Goal: Obtain resource: Download file/media

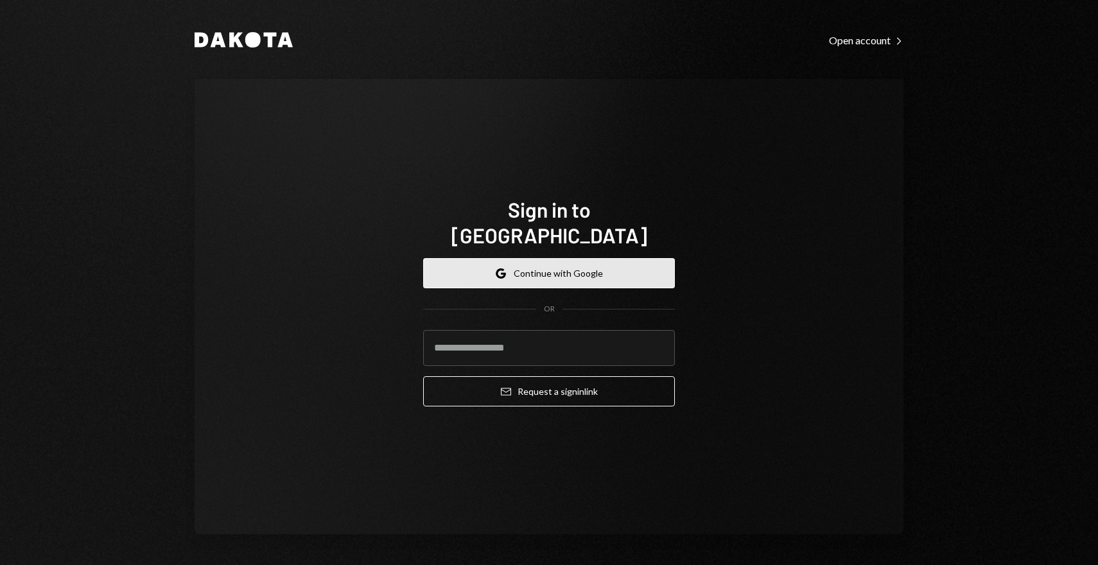
click at [461, 273] on button "Google Continue with Google" at bounding box center [549, 273] width 252 height 30
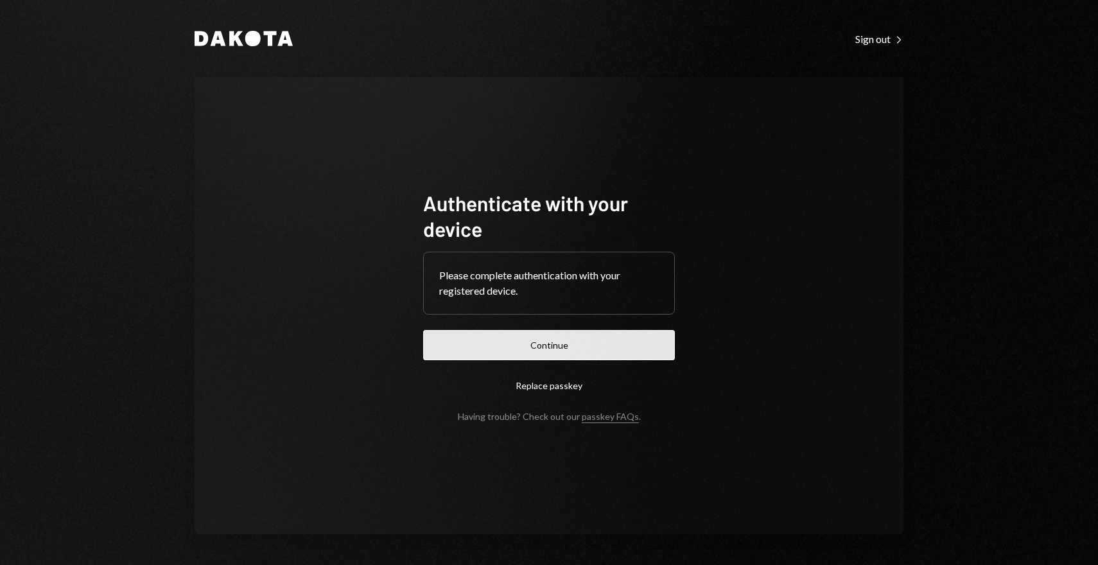
click at [525, 355] on button "Continue" at bounding box center [549, 345] width 252 height 30
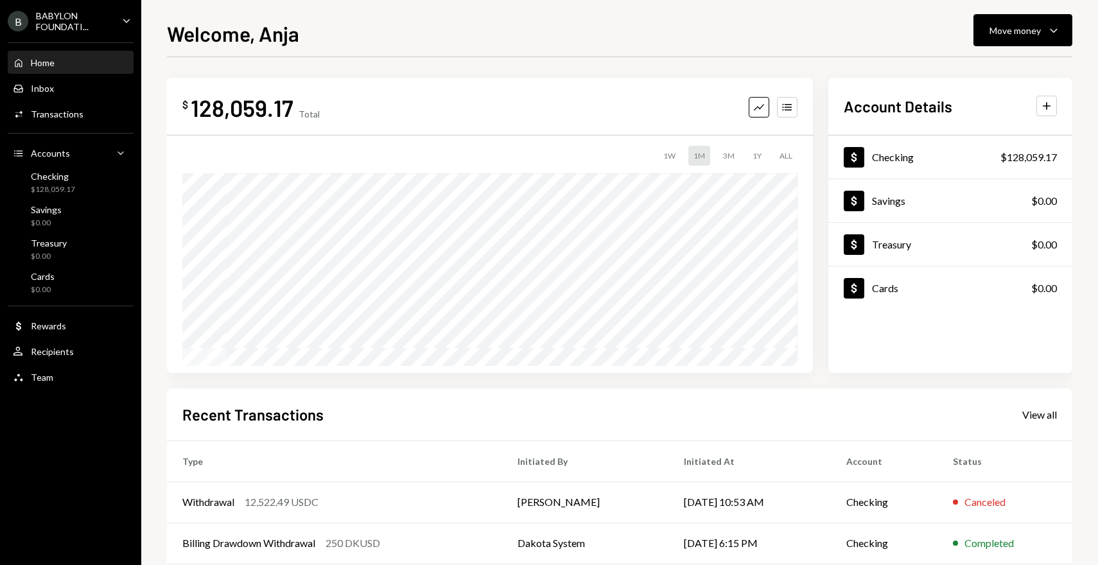
click at [96, 22] on div "BABYLON FOUNDATI..." at bounding box center [74, 21] width 76 height 22
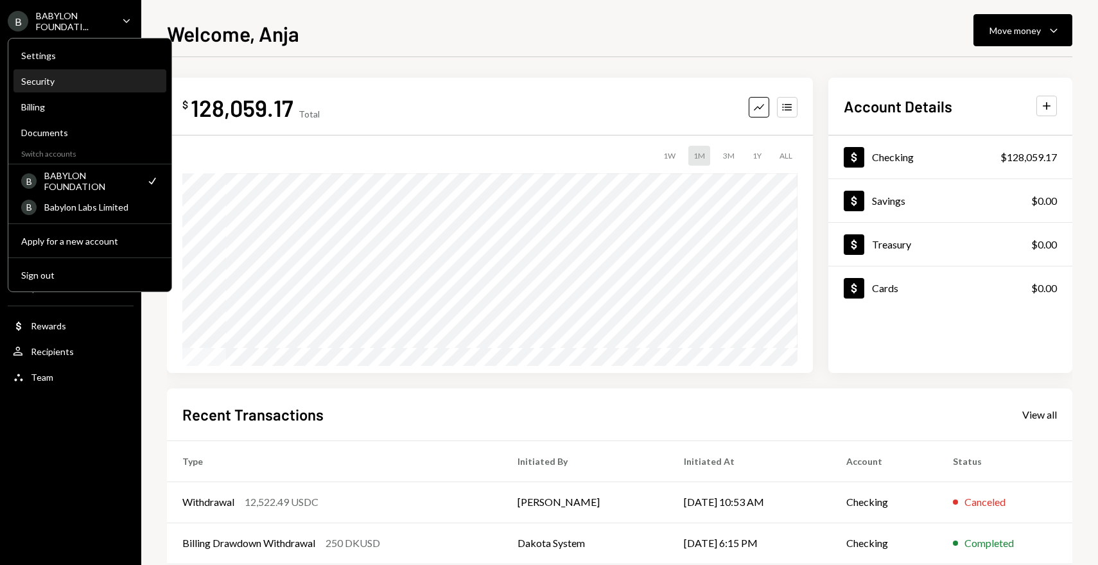
click at [76, 85] on div "Security" at bounding box center [89, 81] width 137 height 11
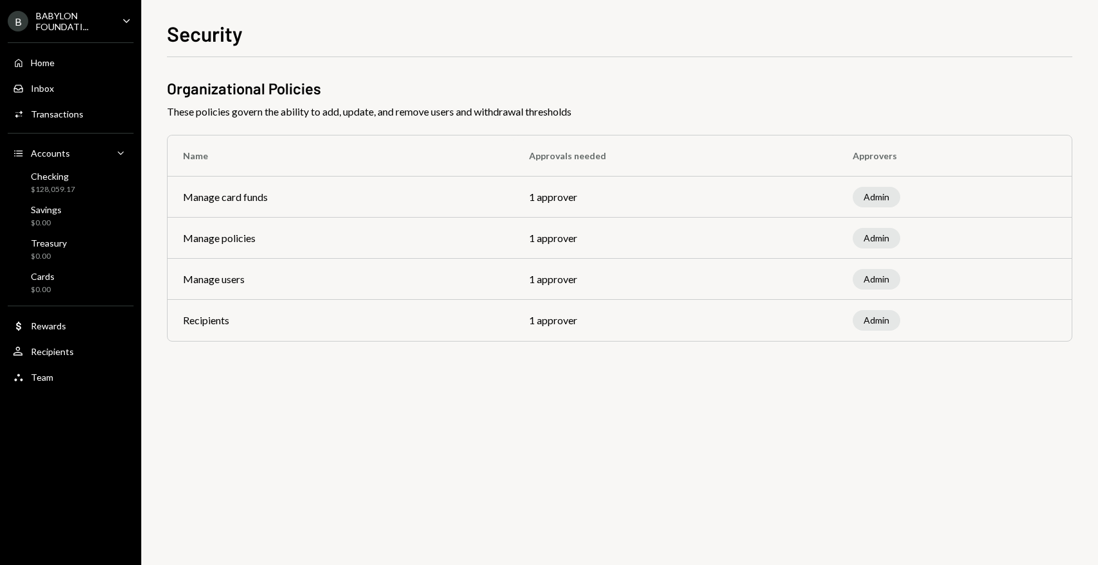
click at [79, 26] on div "BABYLON FOUNDATI..." at bounding box center [74, 21] width 76 height 22
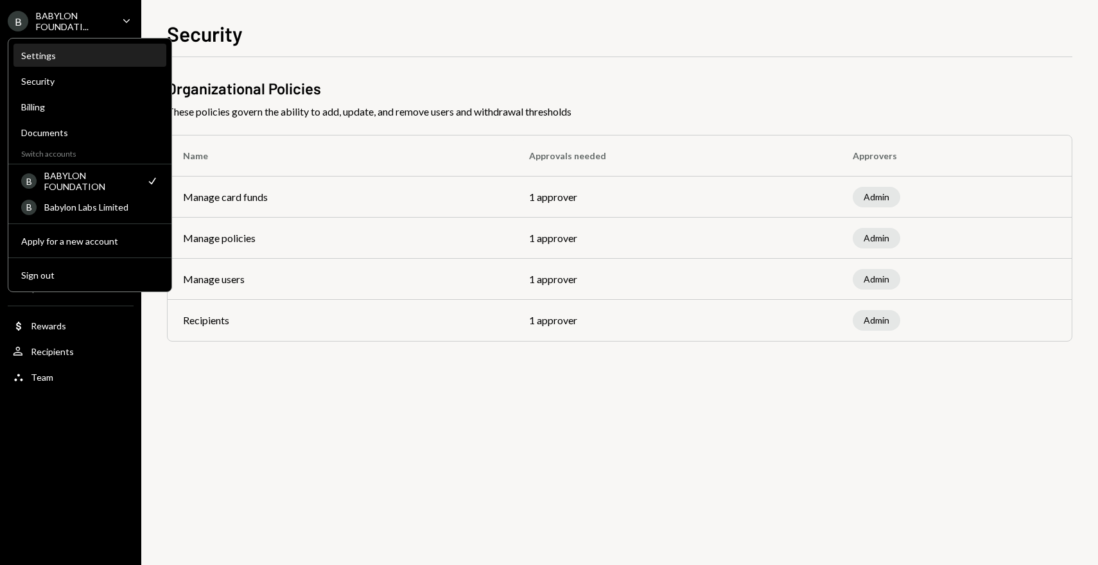
click at [74, 57] on div "Settings" at bounding box center [89, 55] width 137 height 11
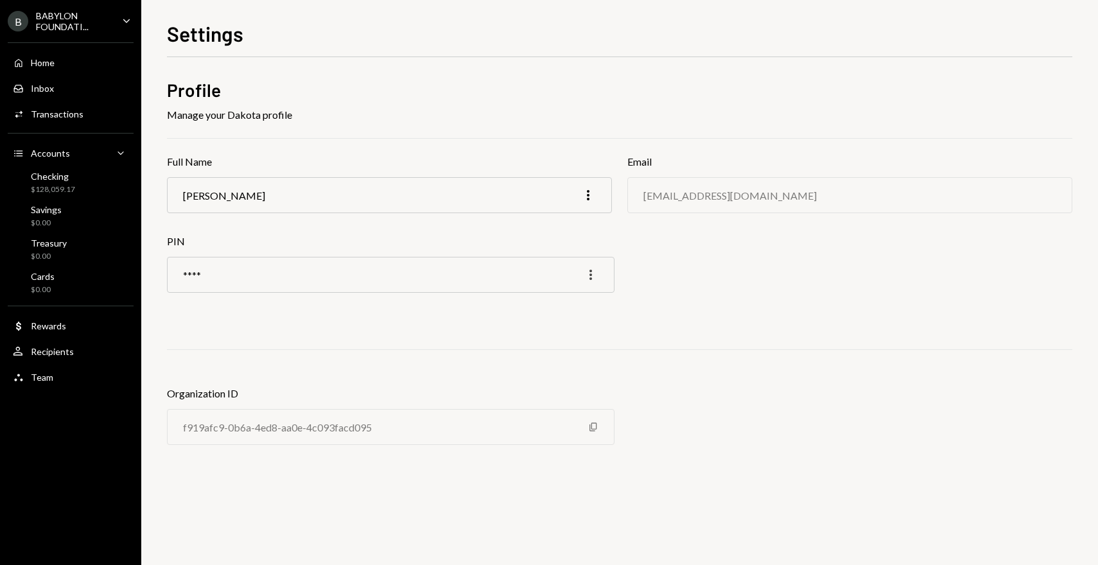
click at [585, 275] on icon "More" at bounding box center [590, 274] width 15 height 15
click at [565, 295] on div "Edit" at bounding box center [561, 302] width 64 height 22
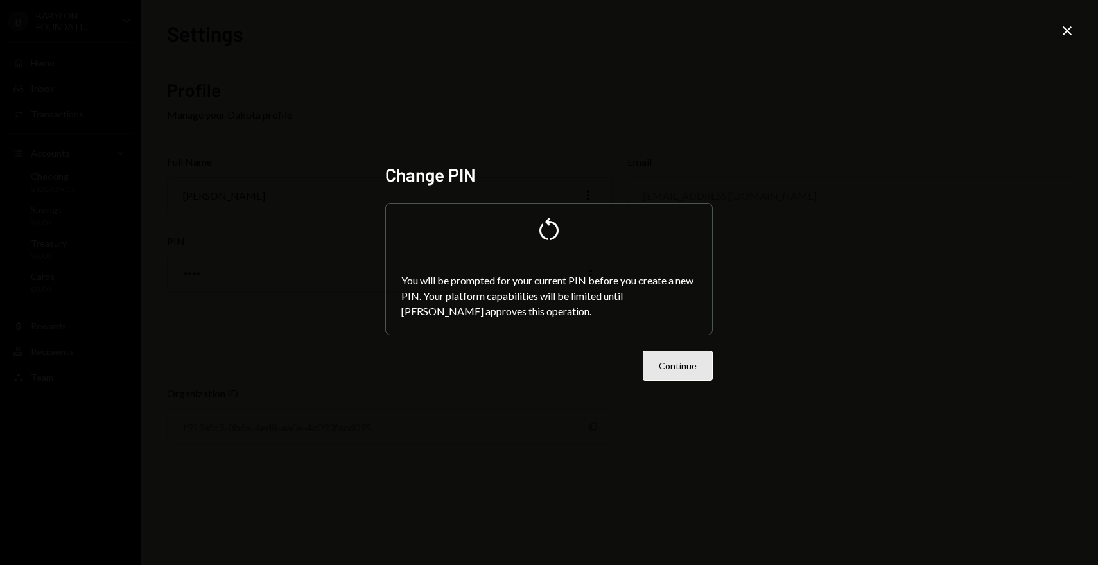
click at [665, 366] on button "Continue" at bounding box center [678, 366] width 70 height 30
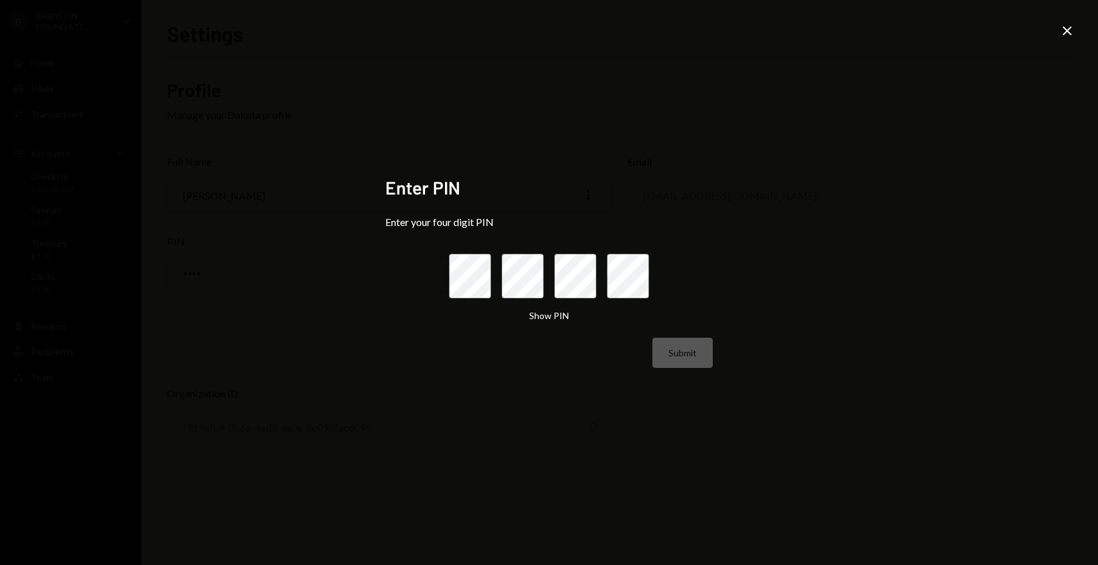
click at [1070, 28] on icon at bounding box center [1067, 30] width 9 height 9
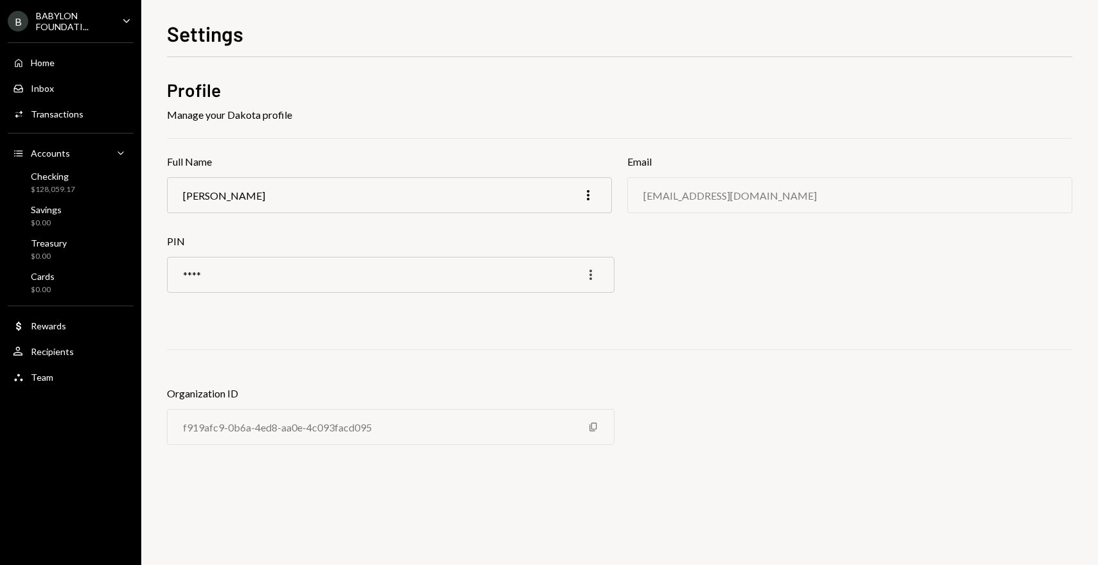
click at [592, 276] on icon "More" at bounding box center [590, 274] width 15 height 15
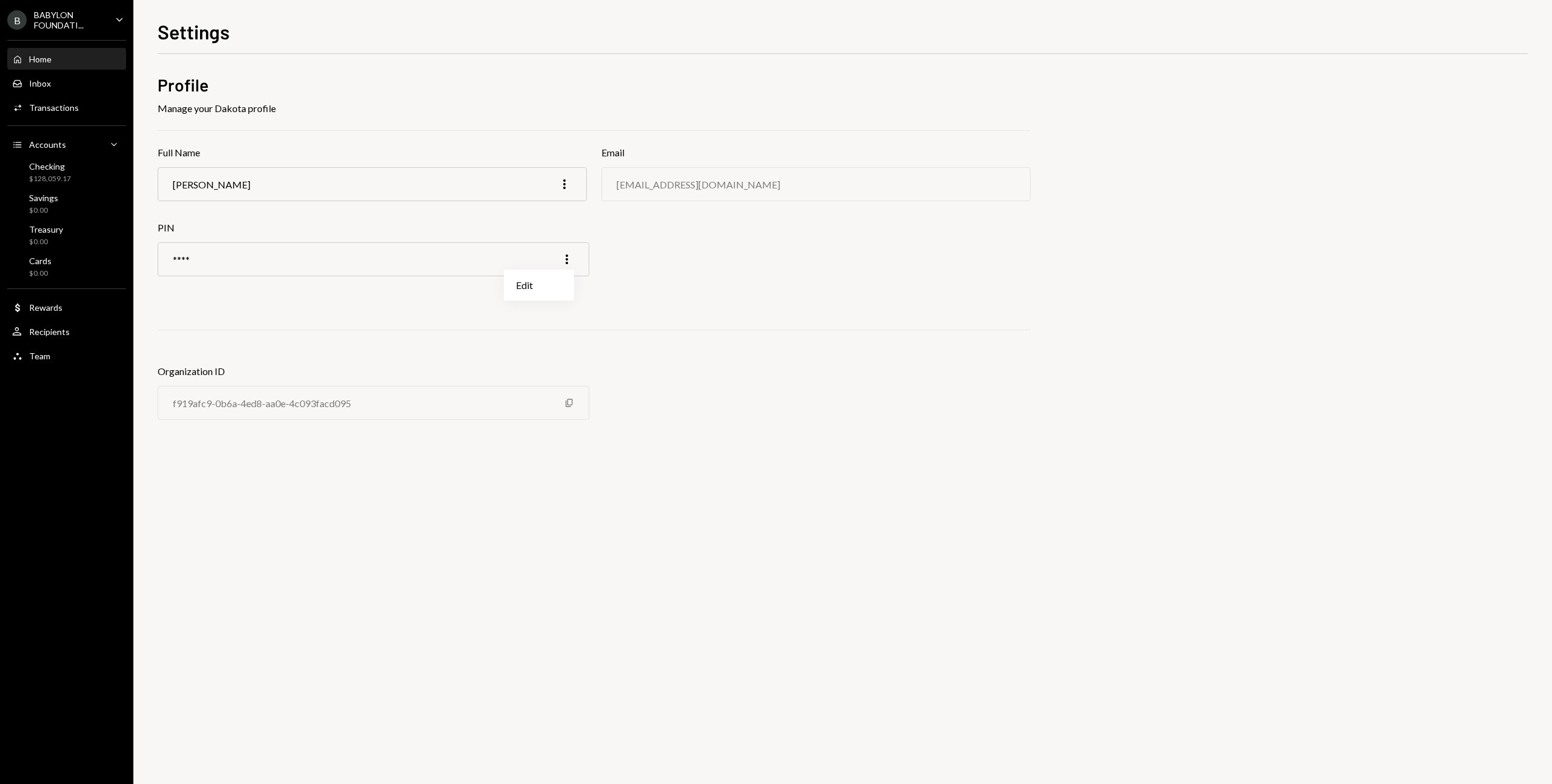
click at [60, 57] on div "Home Home" at bounding box center [67, 59] width 110 height 11
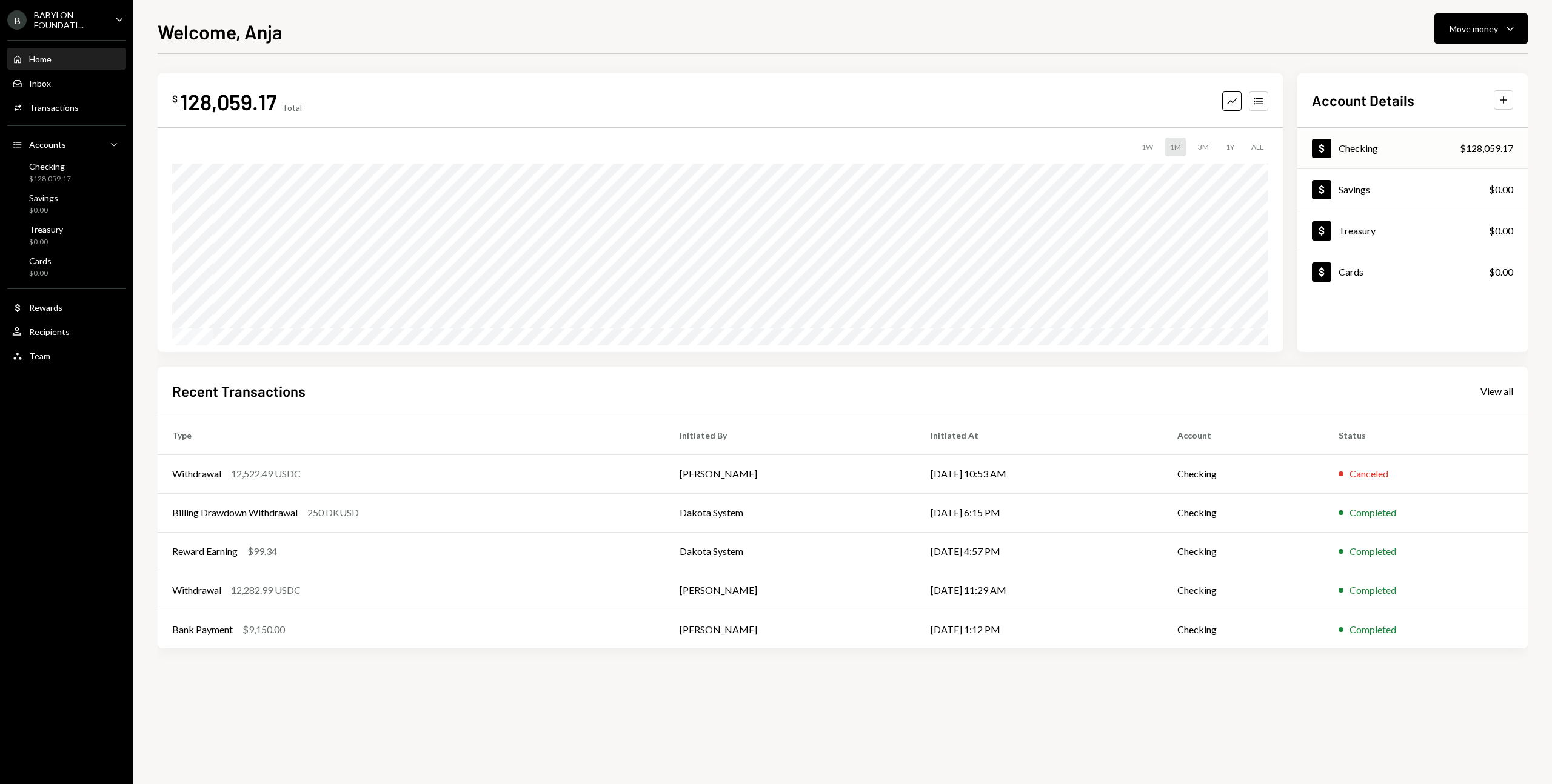
click at [1037, 155] on div "Dollar Checking $128,059.17" at bounding box center [1413, 149] width 230 height 40
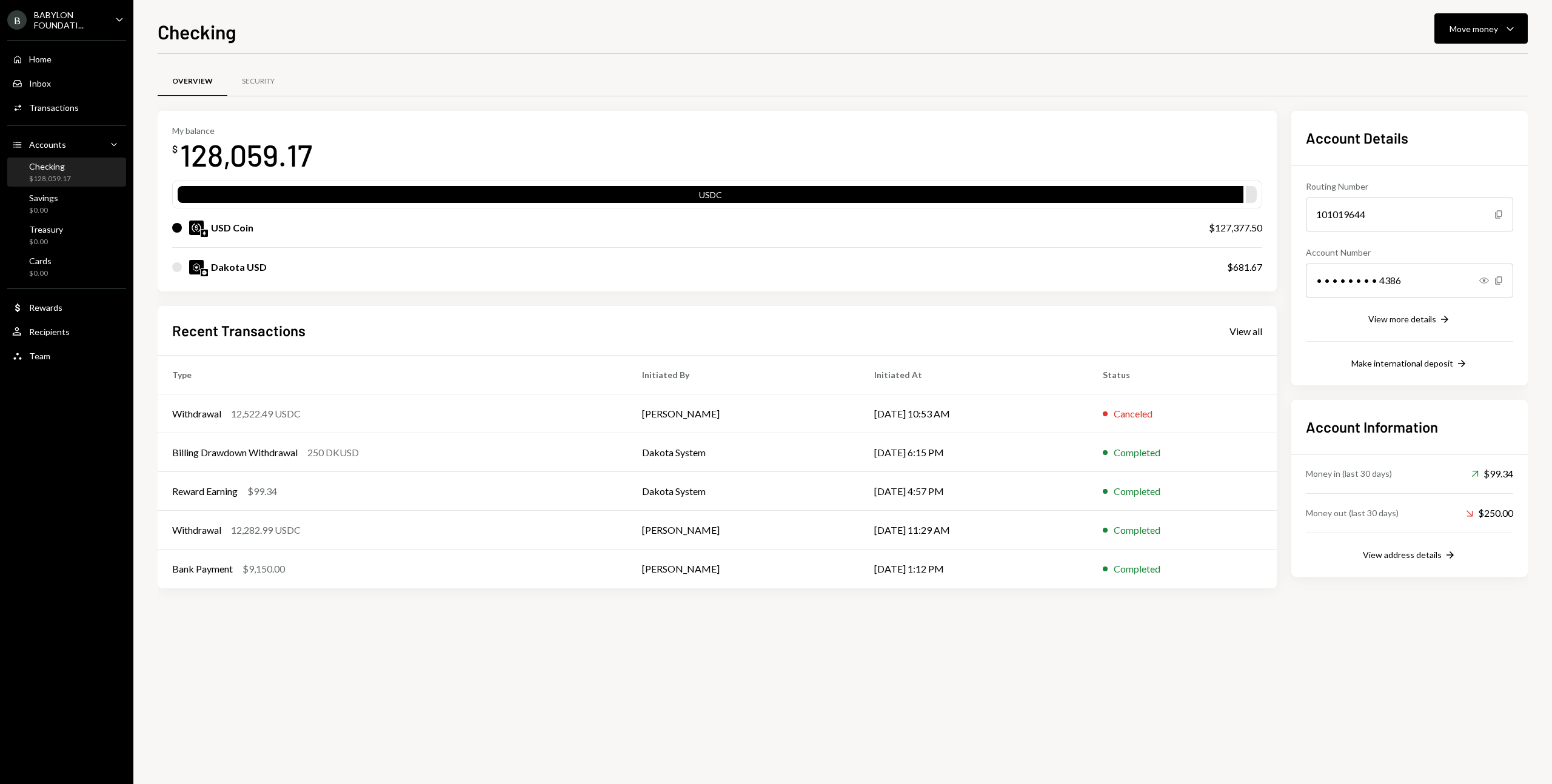
click at [216, 226] on div "USD Coin" at bounding box center [232, 227] width 42 height 14
click at [1037, 225] on div "USD Coin $127,377.50" at bounding box center [717, 227] width 1090 height 39
click at [41, 62] on div "Home" at bounding box center [41, 58] width 23 height 10
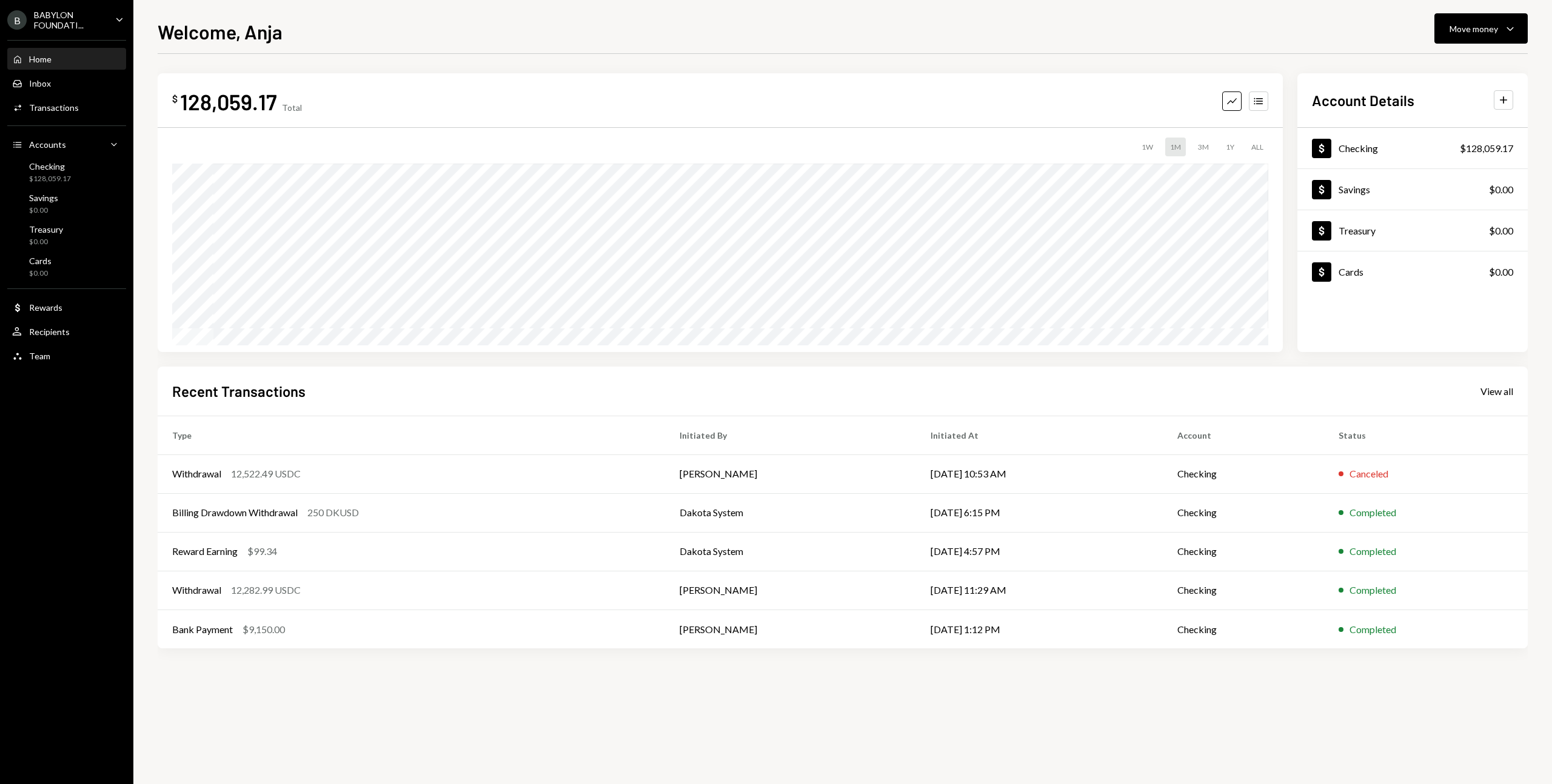
click at [67, 20] on div "BABYLON FOUNDATI..." at bounding box center [70, 20] width 72 height 21
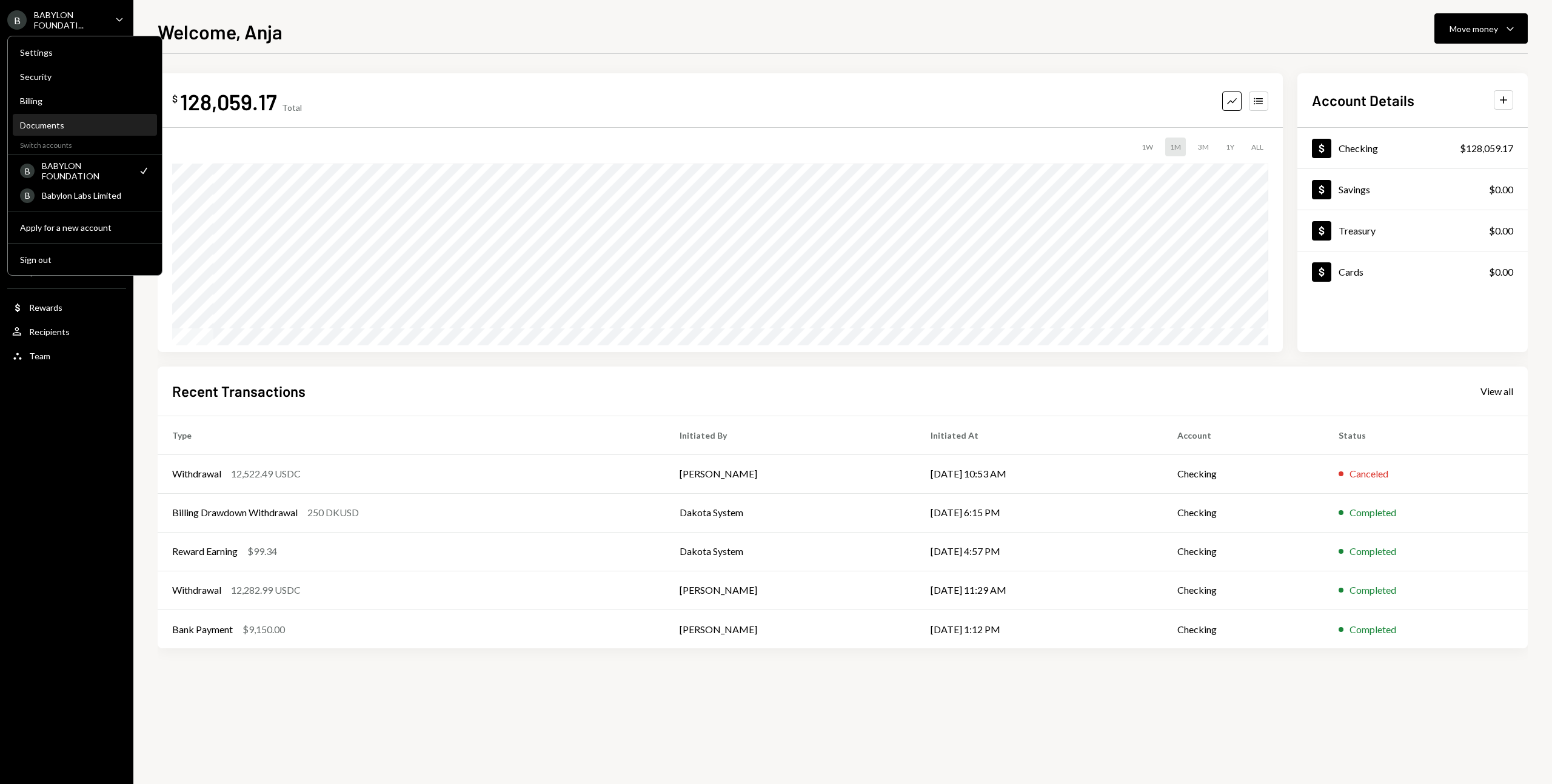
click at [62, 123] on div "Documents" at bounding box center [84, 125] width 129 height 10
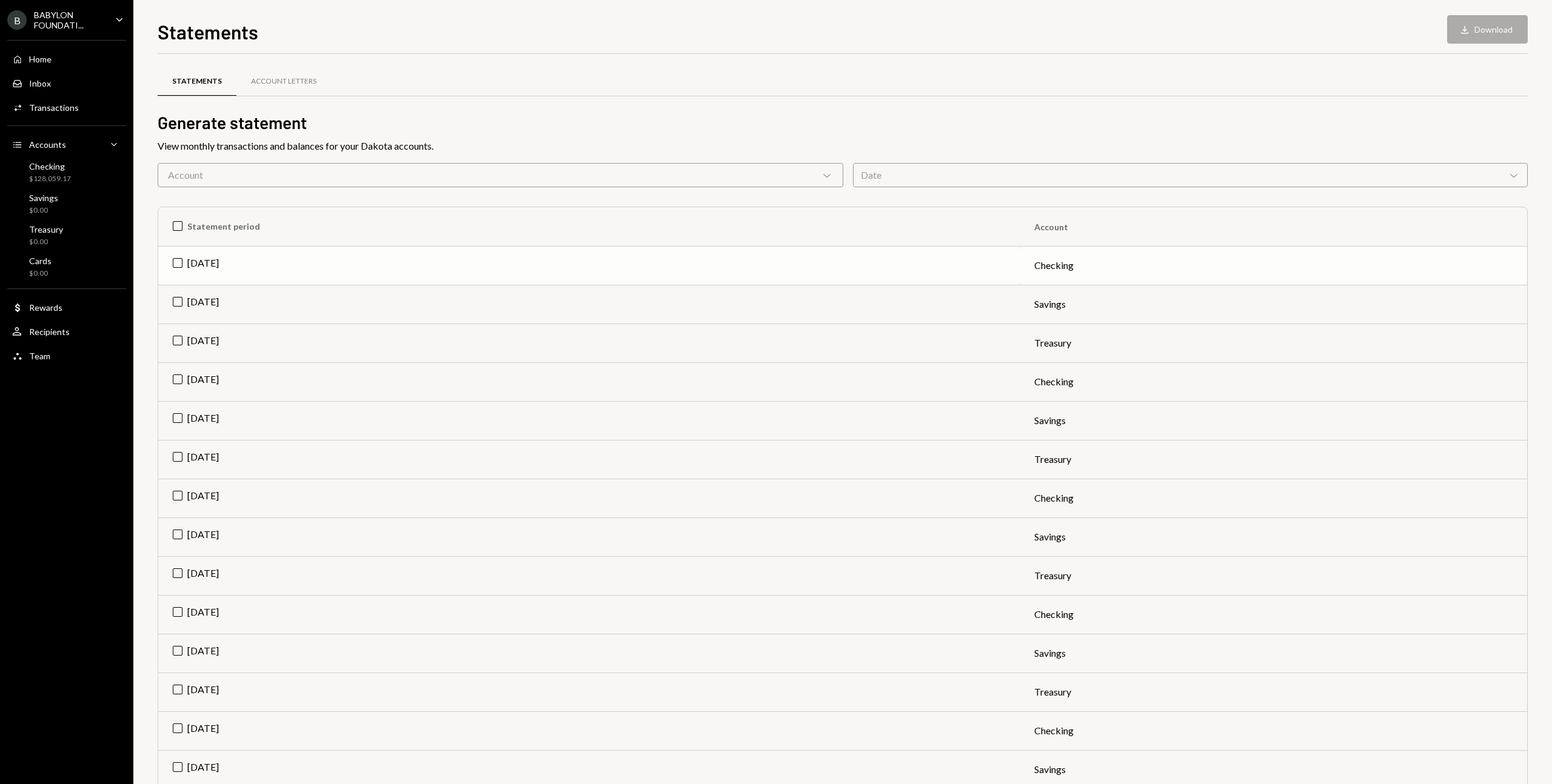
click at [176, 263] on td "Aug 2025" at bounding box center [589, 265] width 862 height 39
click at [1037, 37] on button "Download Download" at bounding box center [1487, 29] width 80 height 28
click at [76, 11] on div "BABYLON FOUNDATI..." at bounding box center [70, 20] width 72 height 21
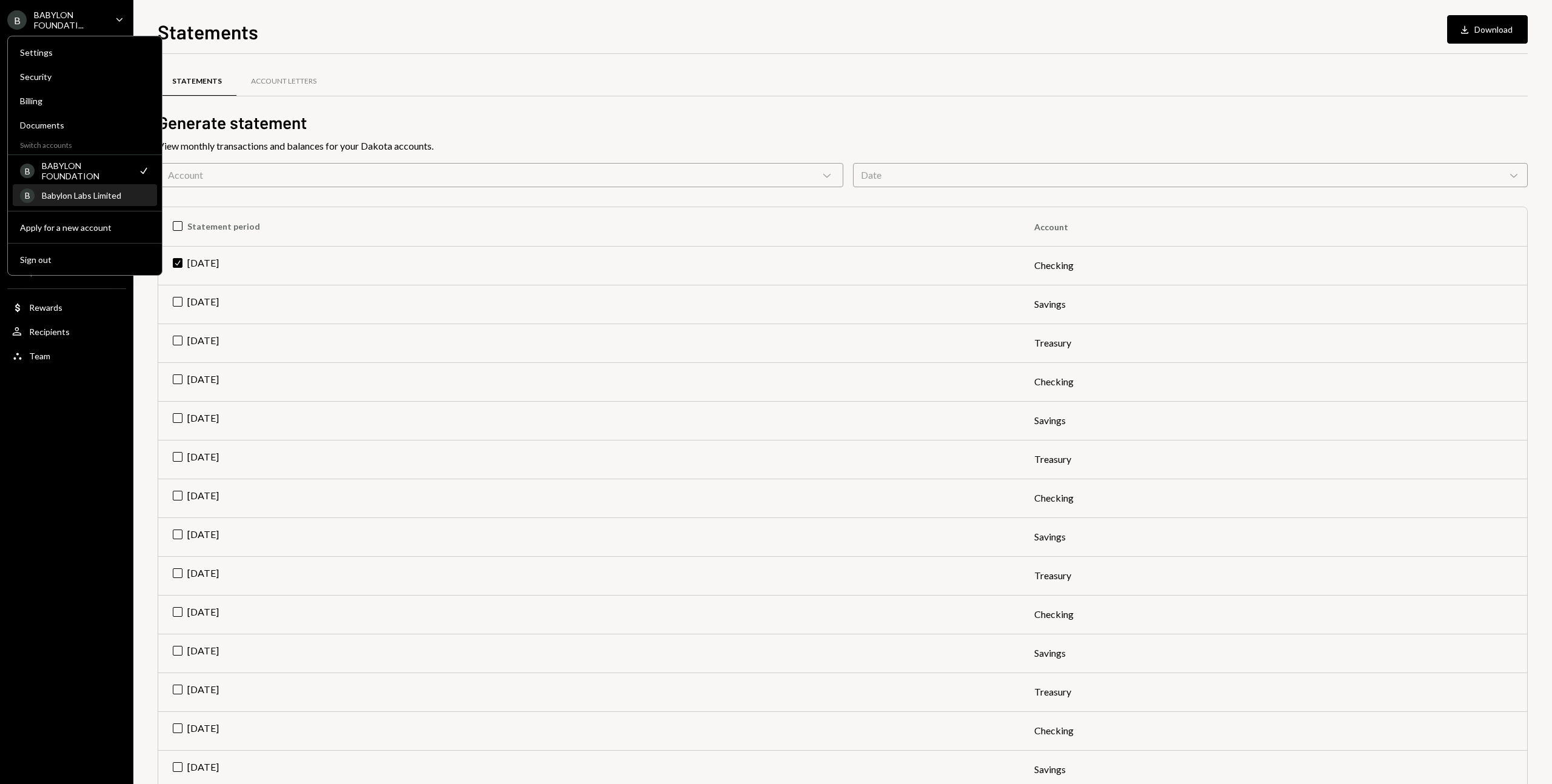
click at [87, 201] on div "B Babylon Labs Limited" at bounding box center [84, 196] width 129 height 21
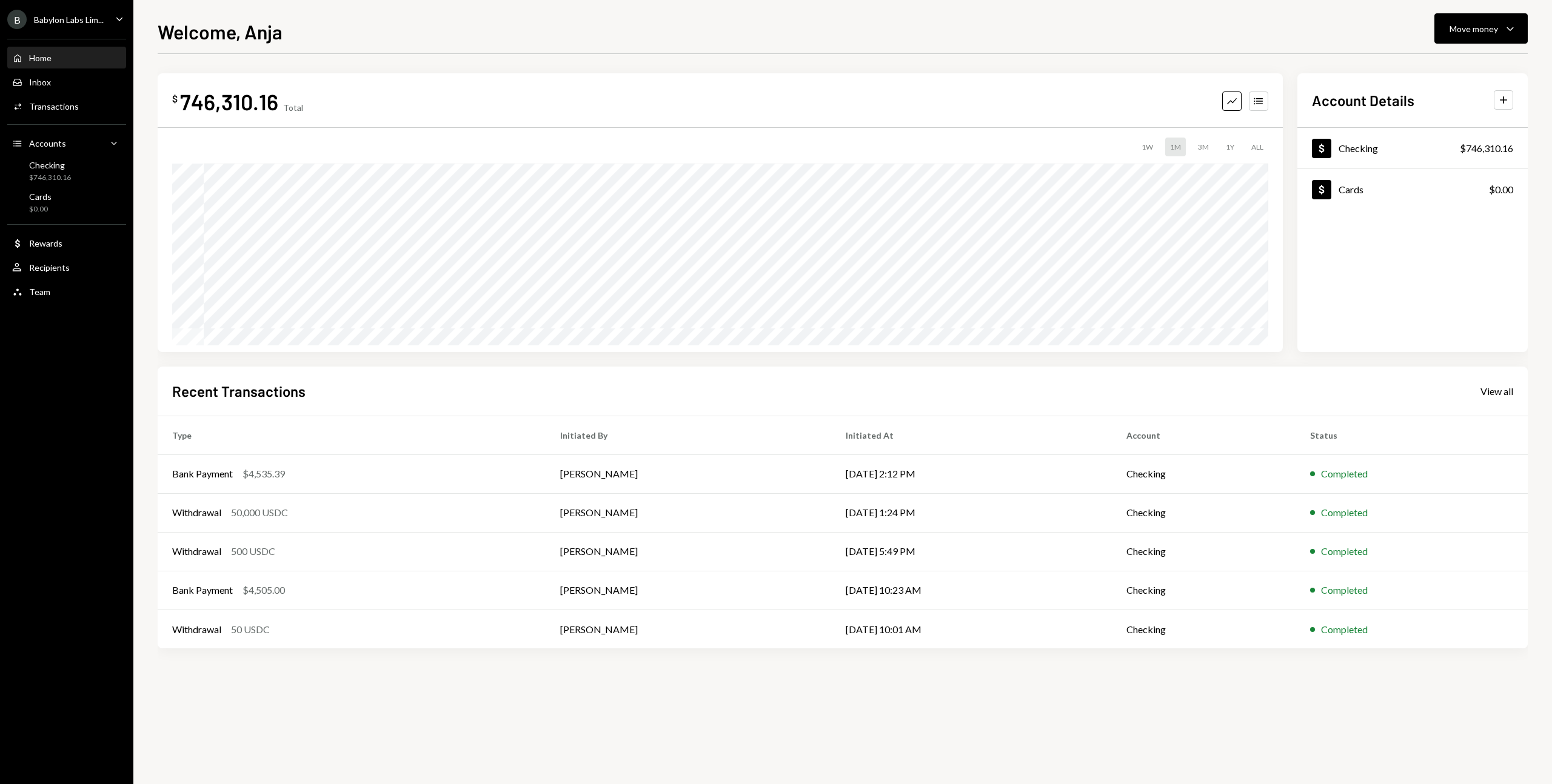
click at [74, 27] on div "B Babylon Labs Lim..." at bounding box center [56, 19] width 96 height 20
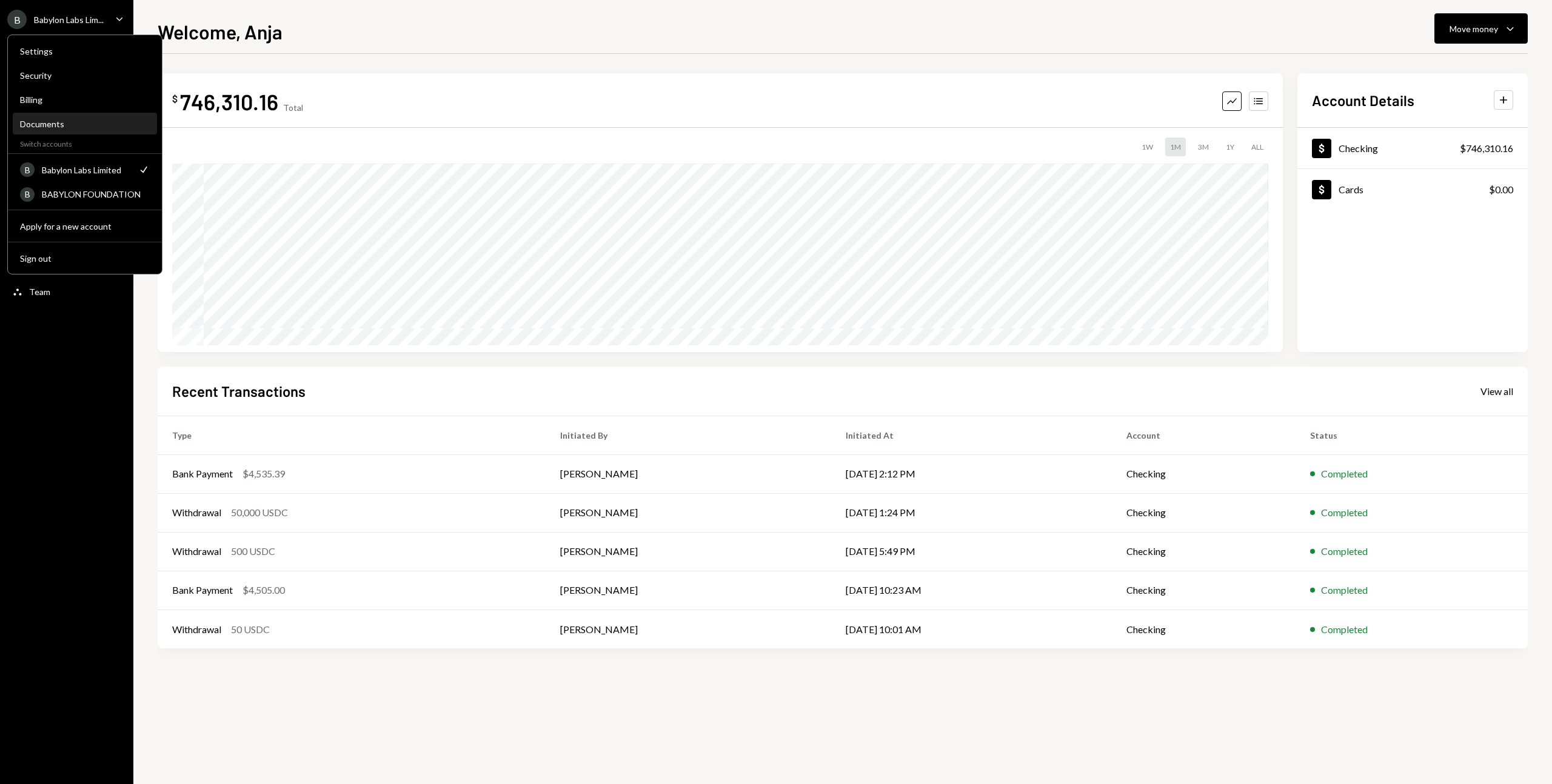
click at [52, 121] on div "Documents" at bounding box center [84, 124] width 129 height 10
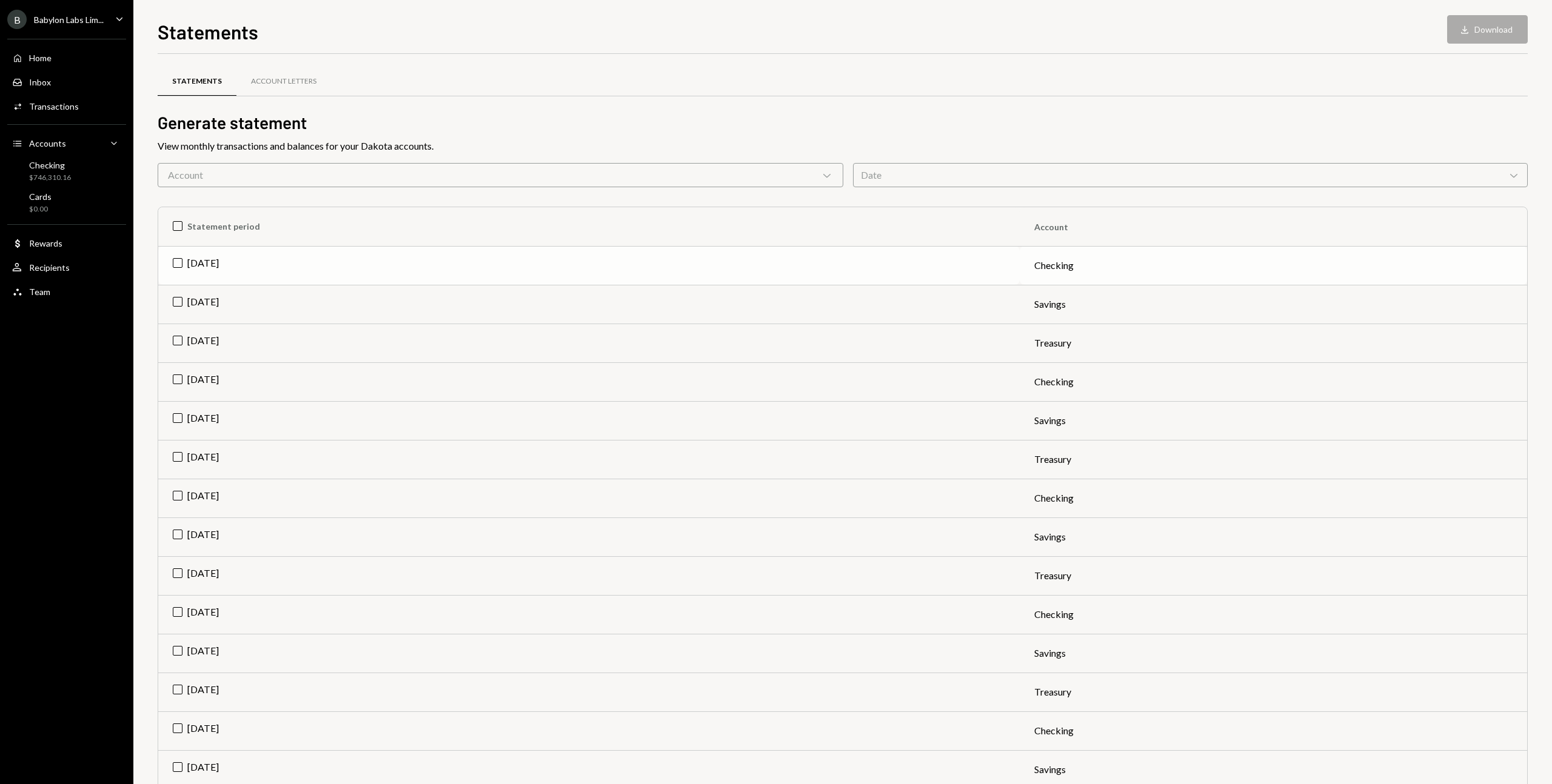
click at [176, 263] on td "Aug 2025" at bounding box center [589, 265] width 862 height 39
click at [1471, 27] on icon "Download" at bounding box center [1464, 29] width 12 height 12
click at [184, 263] on td "Check Aug 2025" at bounding box center [589, 265] width 862 height 39
click at [683, 173] on div "Account Chevron Down" at bounding box center [500, 175] width 685 height 25
click at [611, 125] on h2 "Generate statement" at bounding box center [843, 123] width 1371 height 24
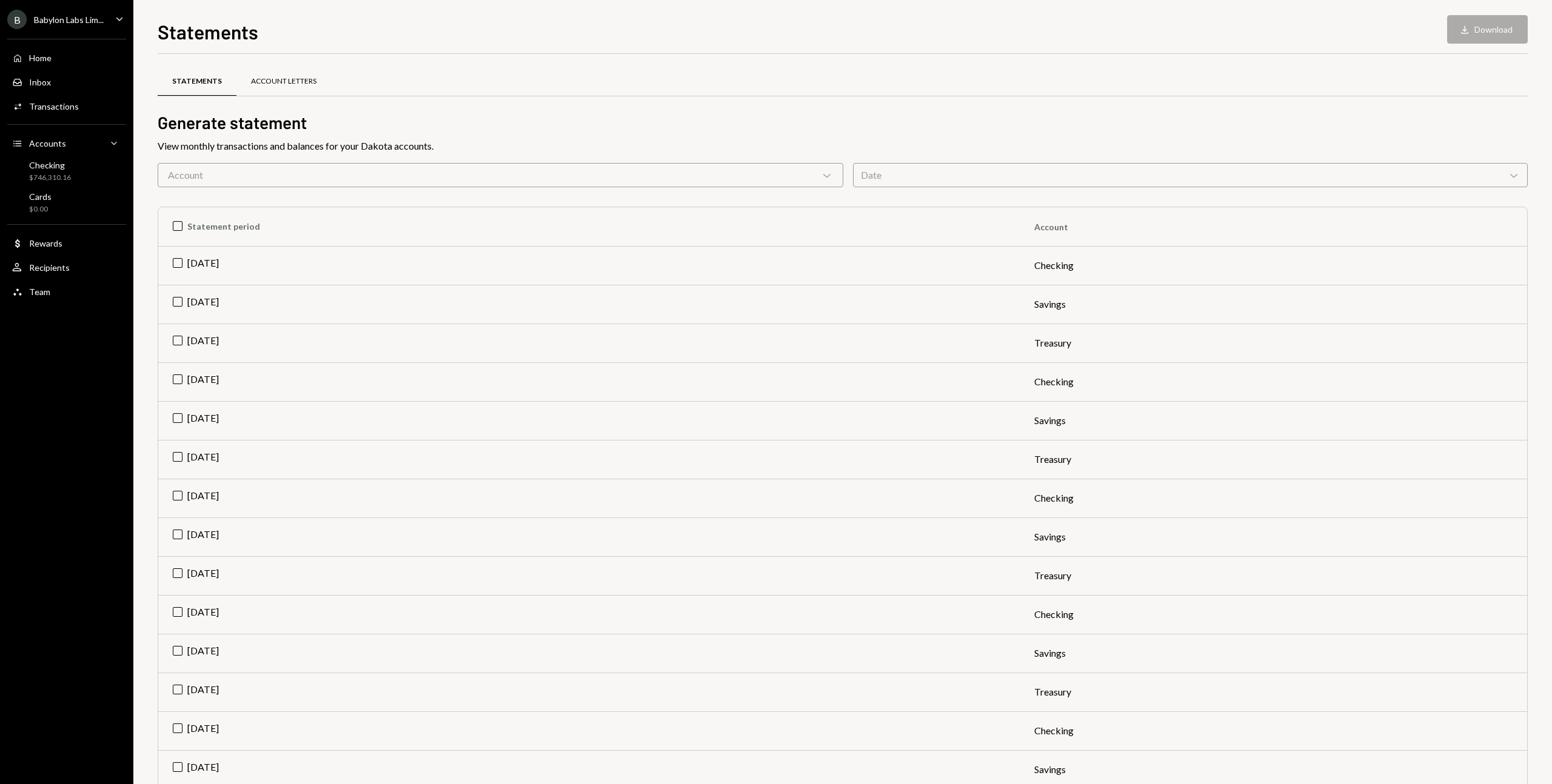
click at [295, 80] on div "Account Letters" at bounding box center [283, 81] width 65 height 10
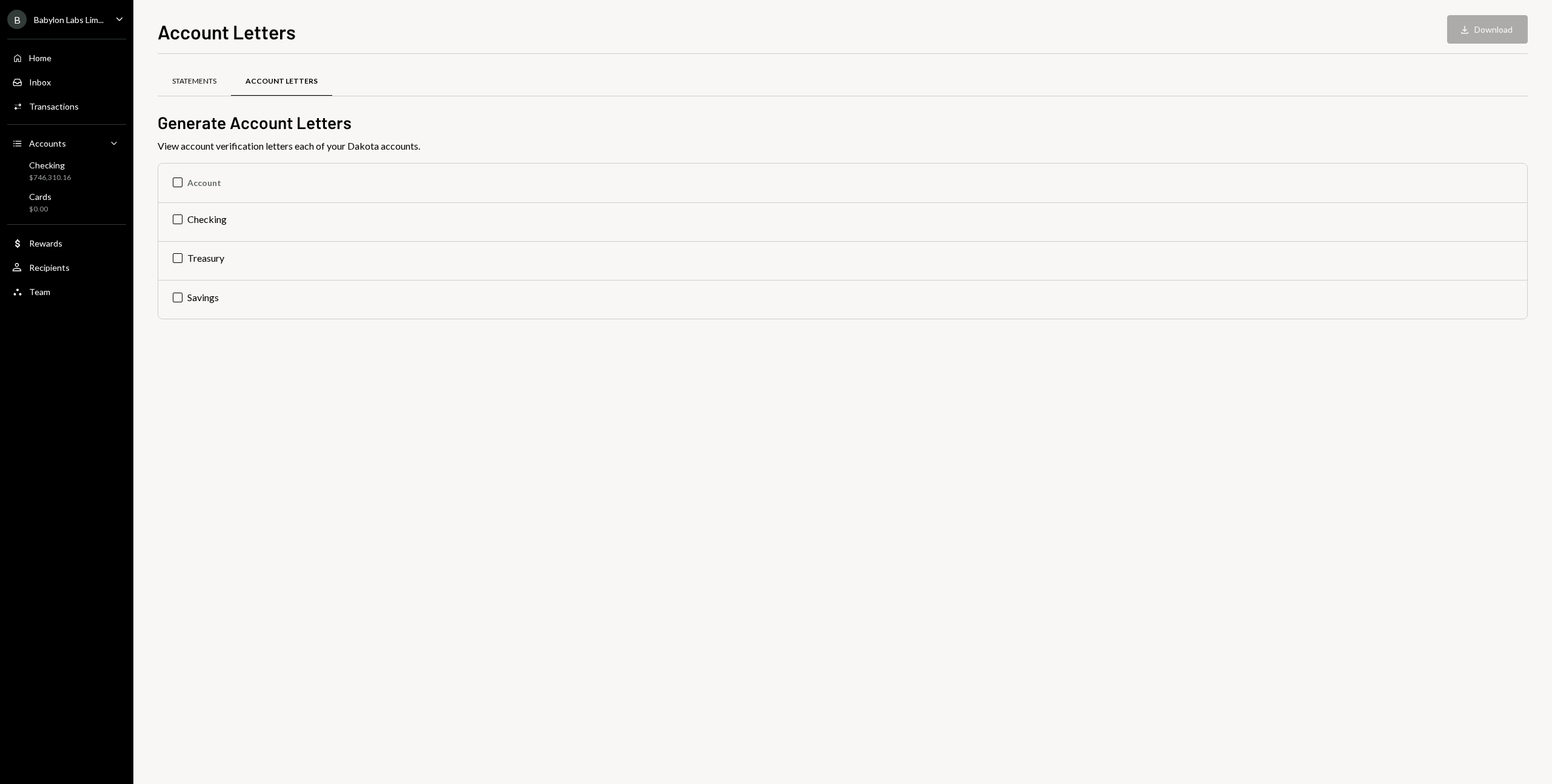
click at [194, 82] on div "Statements" at bounding box center [194, 81] width 44 height 10
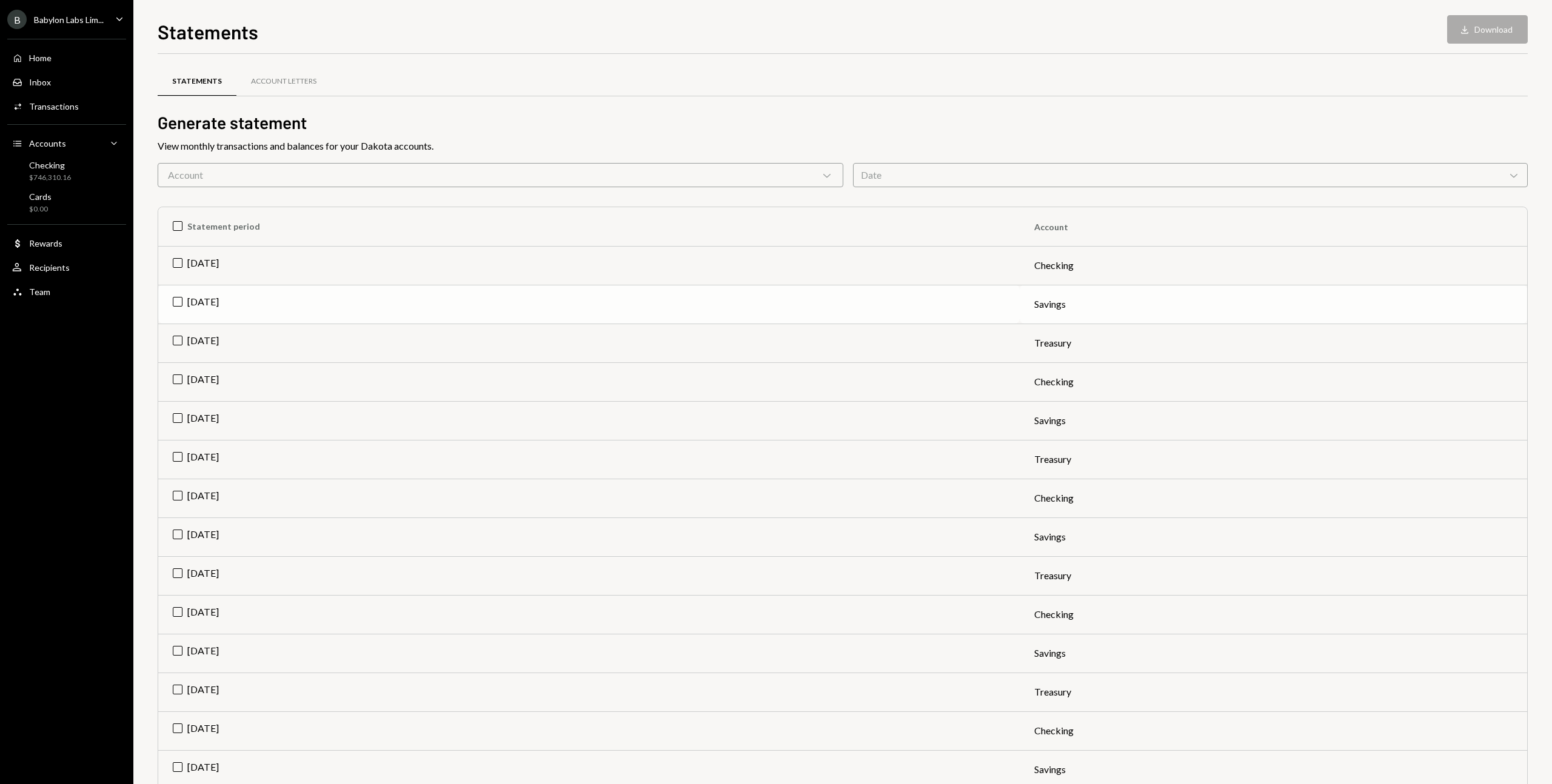
click at [206, 299] on td "Aug 2025" at bounding box center [589, 304] width 862 height 39
click at [1469, 26] on icon "Download" at bounding box center [1464, 29] width 12 height 12
click at [178, 310] on td "Check Aug 2025" at bounding box center [589, 304] width 862 height 39
click at [178, 335] on td "Aug 2025" at bounding box center [589, 342] width 862 height 39
click at [1439, 33] on div "Statements Download Download" at bounding box center [843, 30] width 1371 height 26
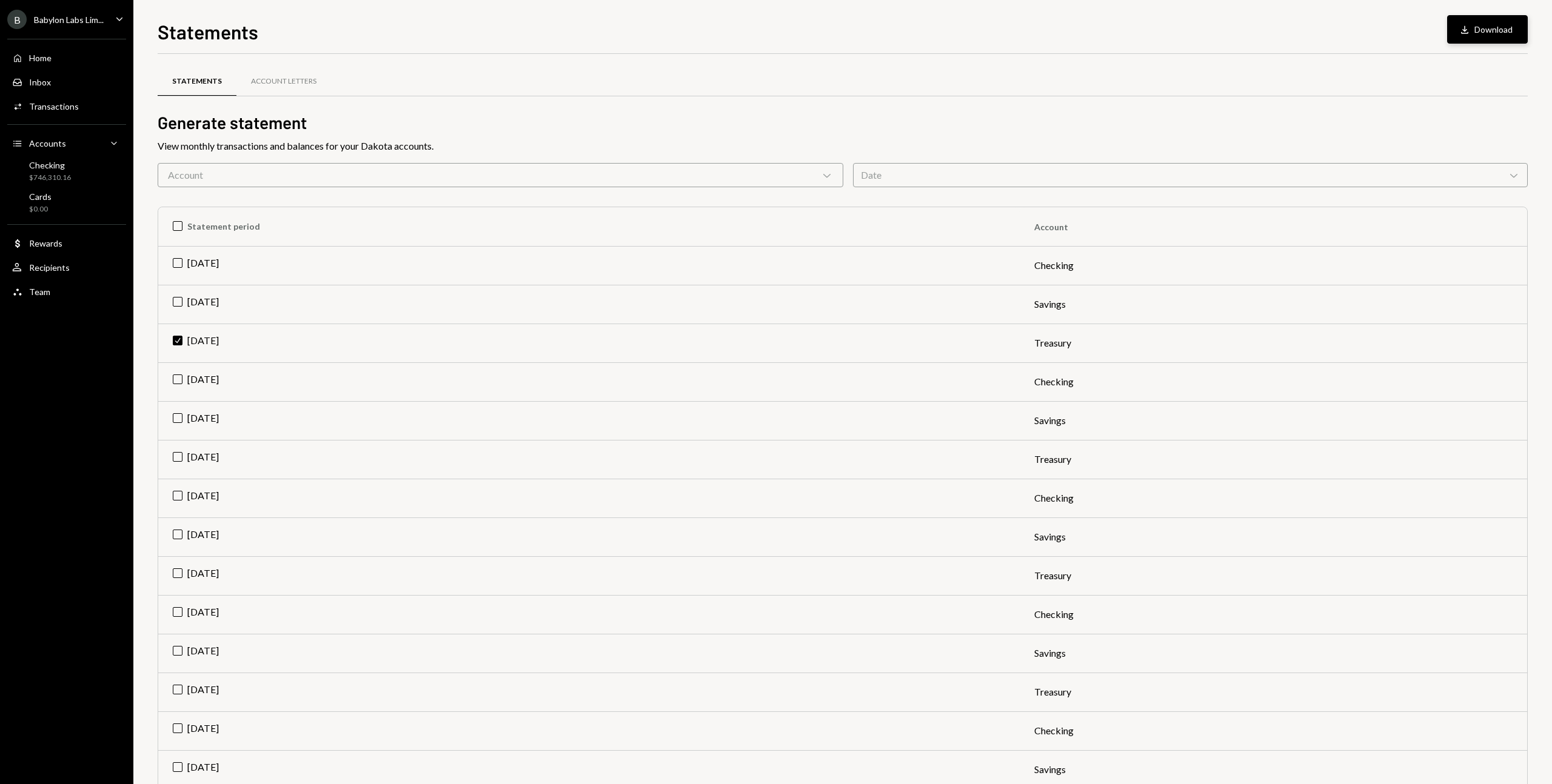
click at [1478, 33] on button "Download Download" at bounding box center [1487, 29] width 80 height 28
click at [55, 160] on div "Checking" at bounding box center [50, 165] width 42 height 10
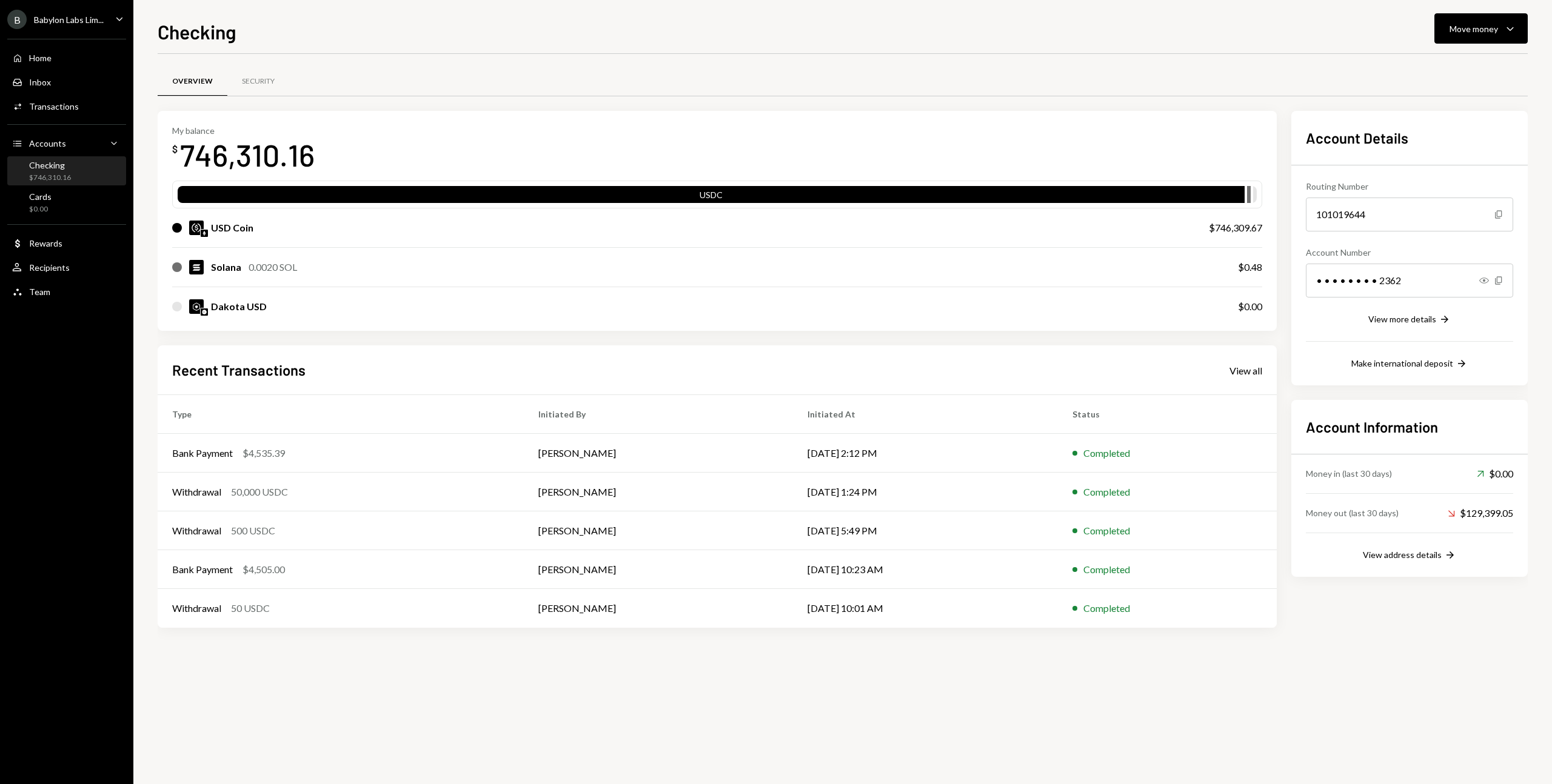
click at [253, 307] on div "Dakota USD" at bounding box center [239, 306] width 56 height 14
click at [1444, 214] on div "101019644" at bounding box center [1410, 214] width 208 height 34
click at [1481, 220] on div "101019644" at bounding box center [1410, 214] width 208 height 34
click at [42, 206] on div "$0.00" at bounding box center [41, 209] width 23 height 10
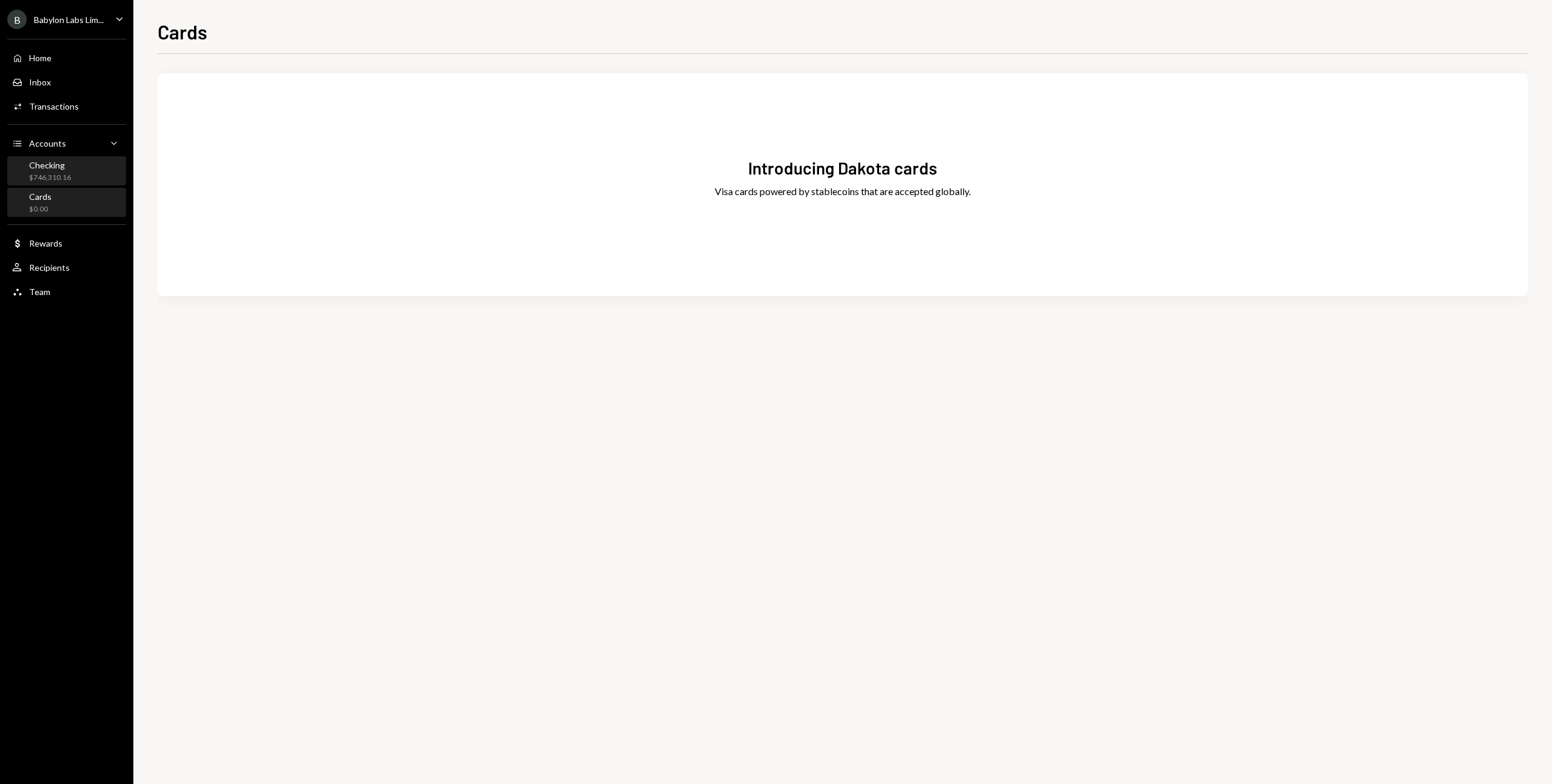
click at [54, 161] on div "Checking" at bounding box center [50, 165] width 42 height 10
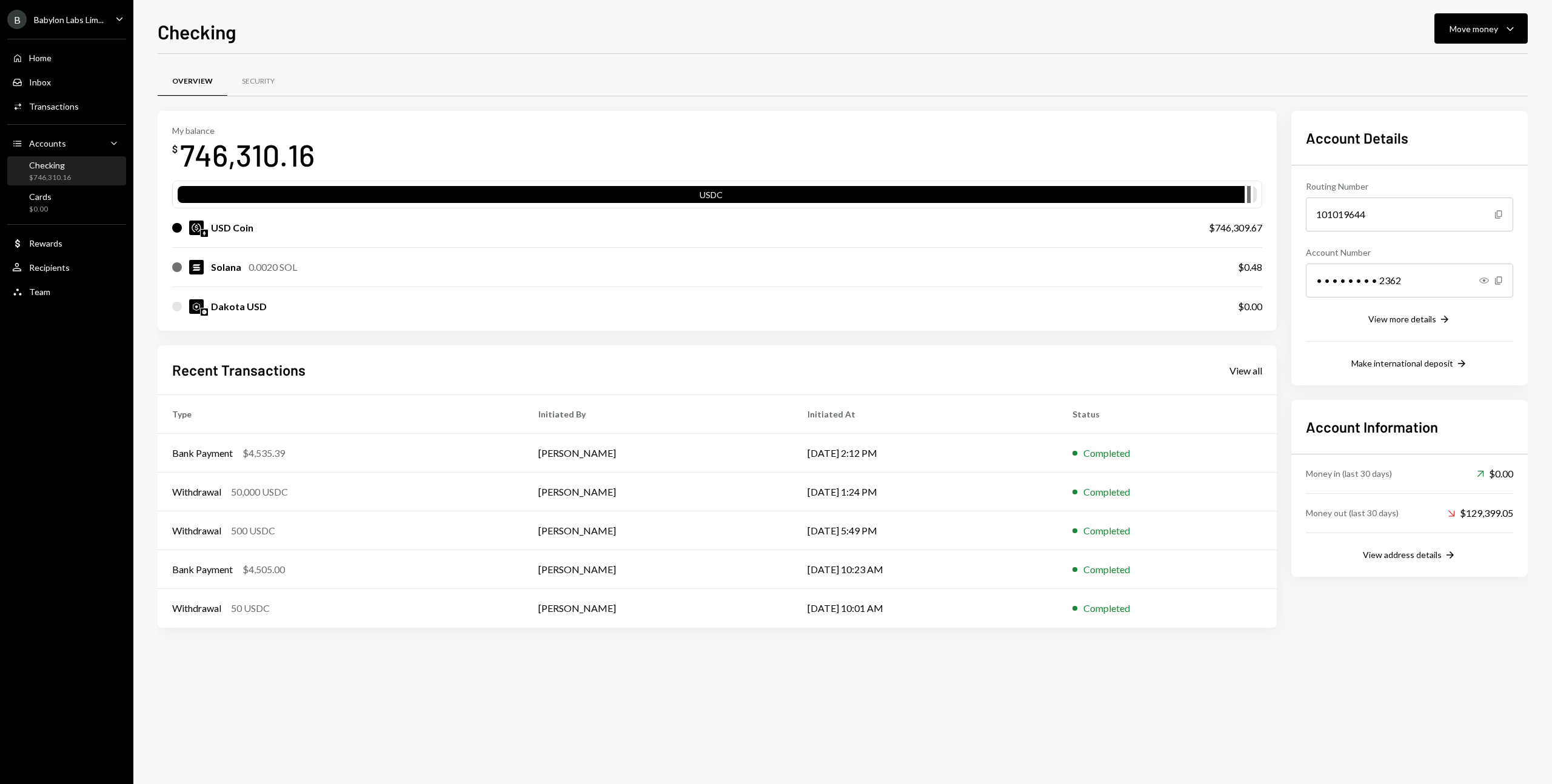
click at [283, 266] on div "0.0020 SOL" at bounding box center [272, 267] width 48 height 14
click at [1004, 197] on div "USDC" at bounding box center [711, 197] width 1067 height 17
click at [1198, 224] on div "USD Coin $746,309.67" at bounding box center [717, 227] width 1090 height 39
click at [1222, 224] on div "$746,309.67" at bounding box center [1236, 227] width 54 height 14
click at [254, 75] on div "Security" at bounding box center [259, 81] width 62 height 29
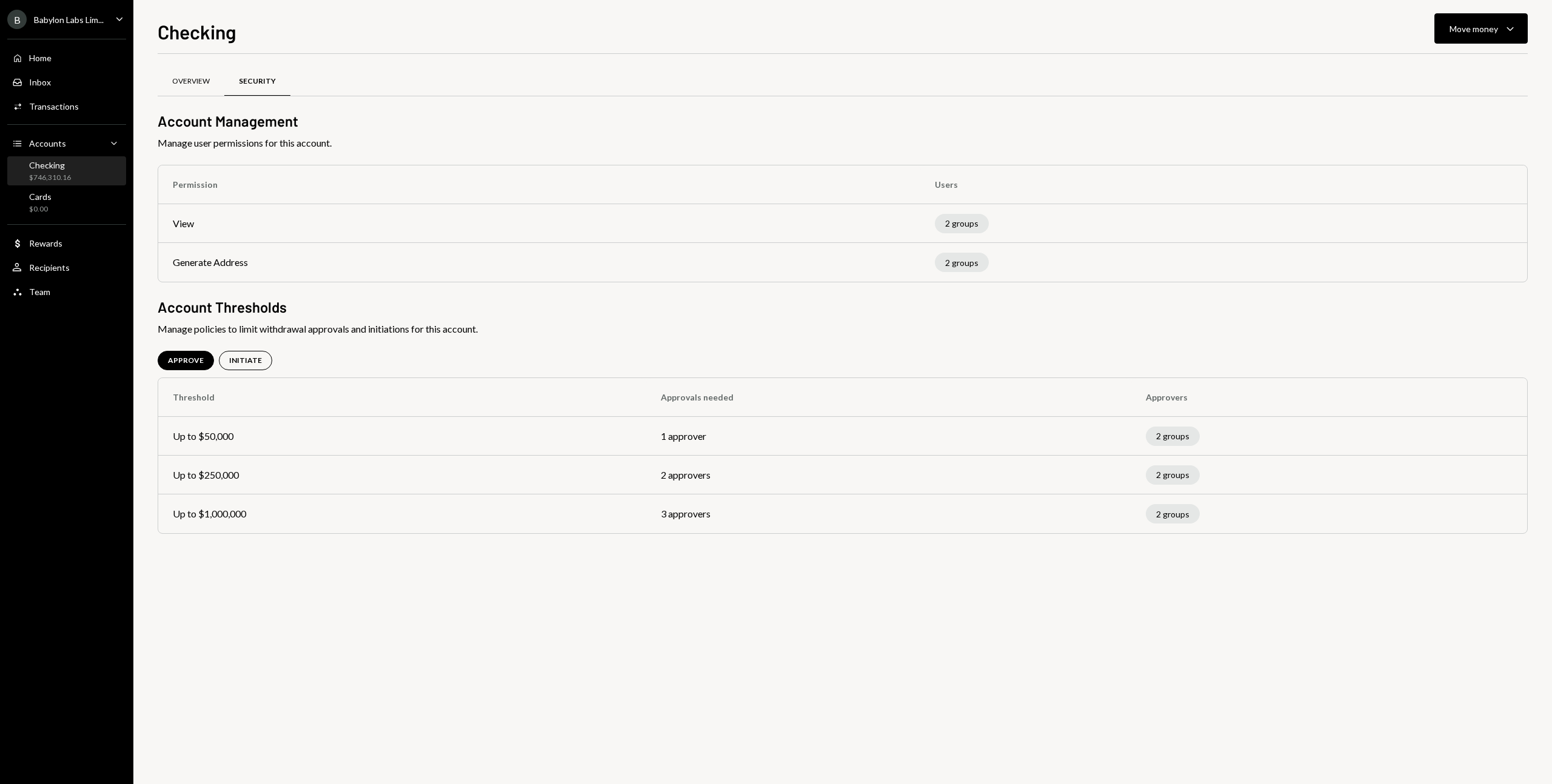
click at [204, 88] on div "Overview" at bounding box center [191, 81] width 67 height 29
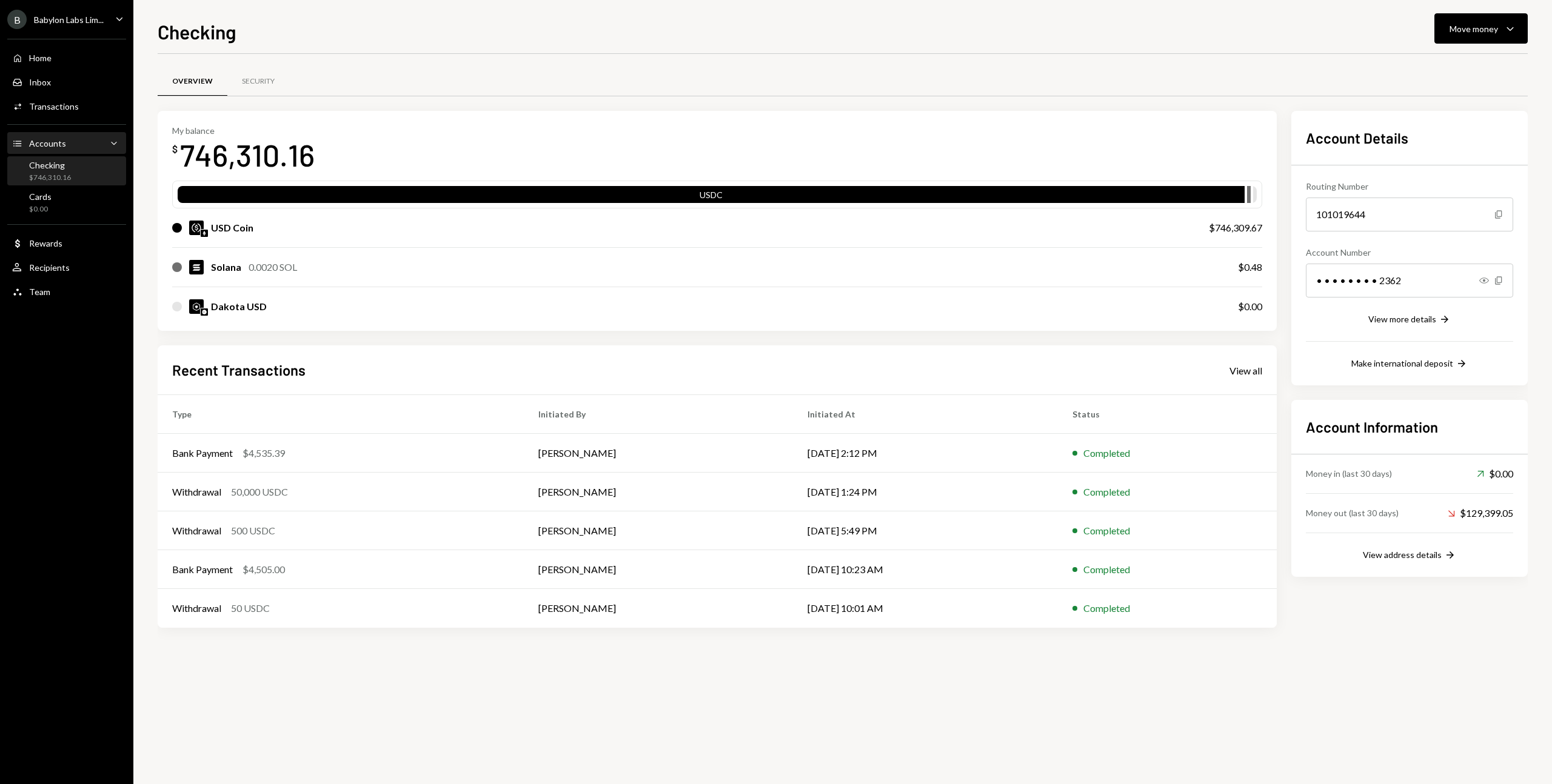
click at [78, 148] on div "Accounts Accounts Caret Down" at bounding box center [67, 143] width 110 height 13
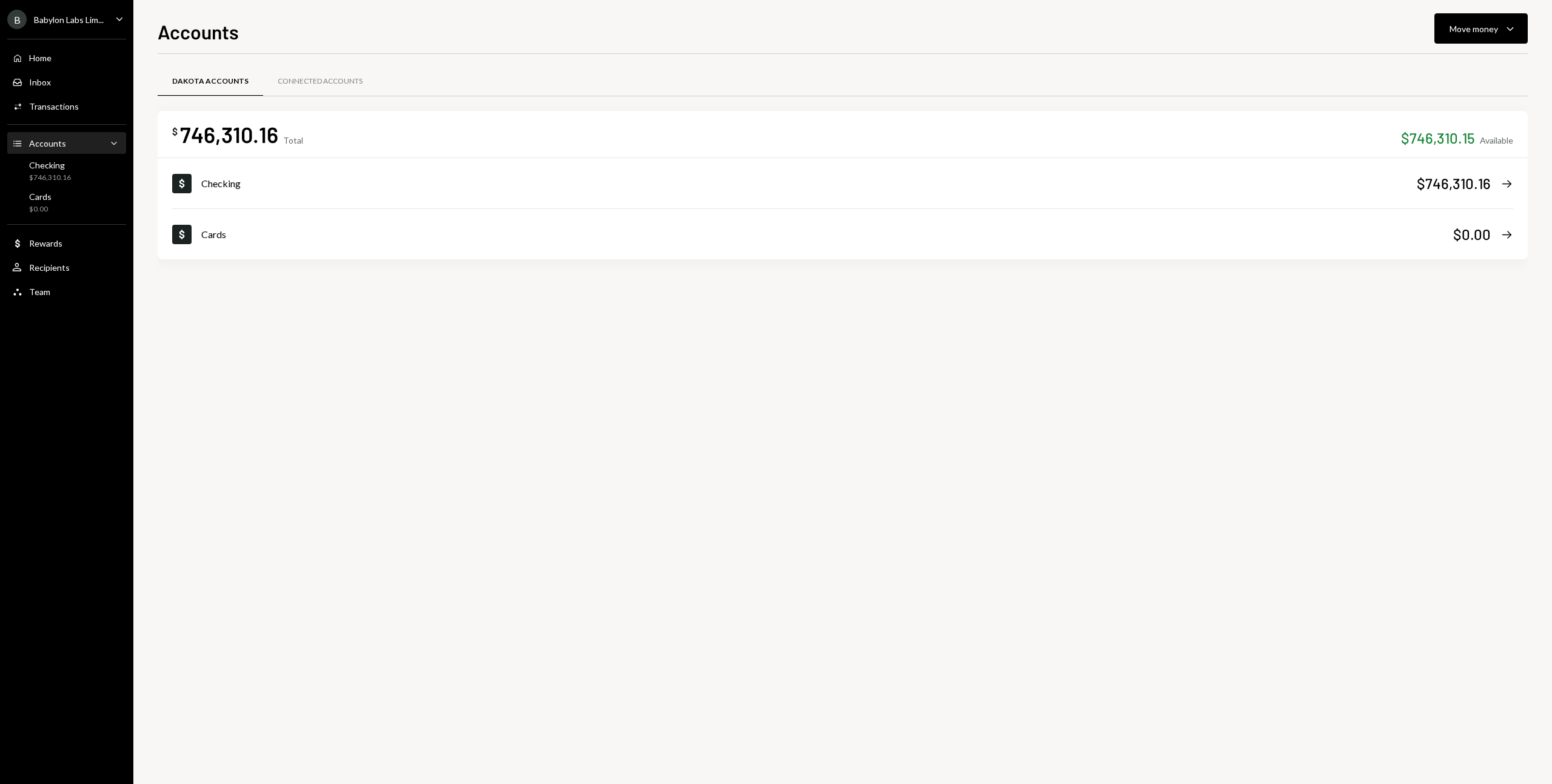
click at [78, 148] on div "Accounts Accounts Caret Down" at bounding box center [67, 143] width 110 height 13
click at [1476, 179] on div "$746,310.16" at bounding box center [1454, 183] width 74 height 20
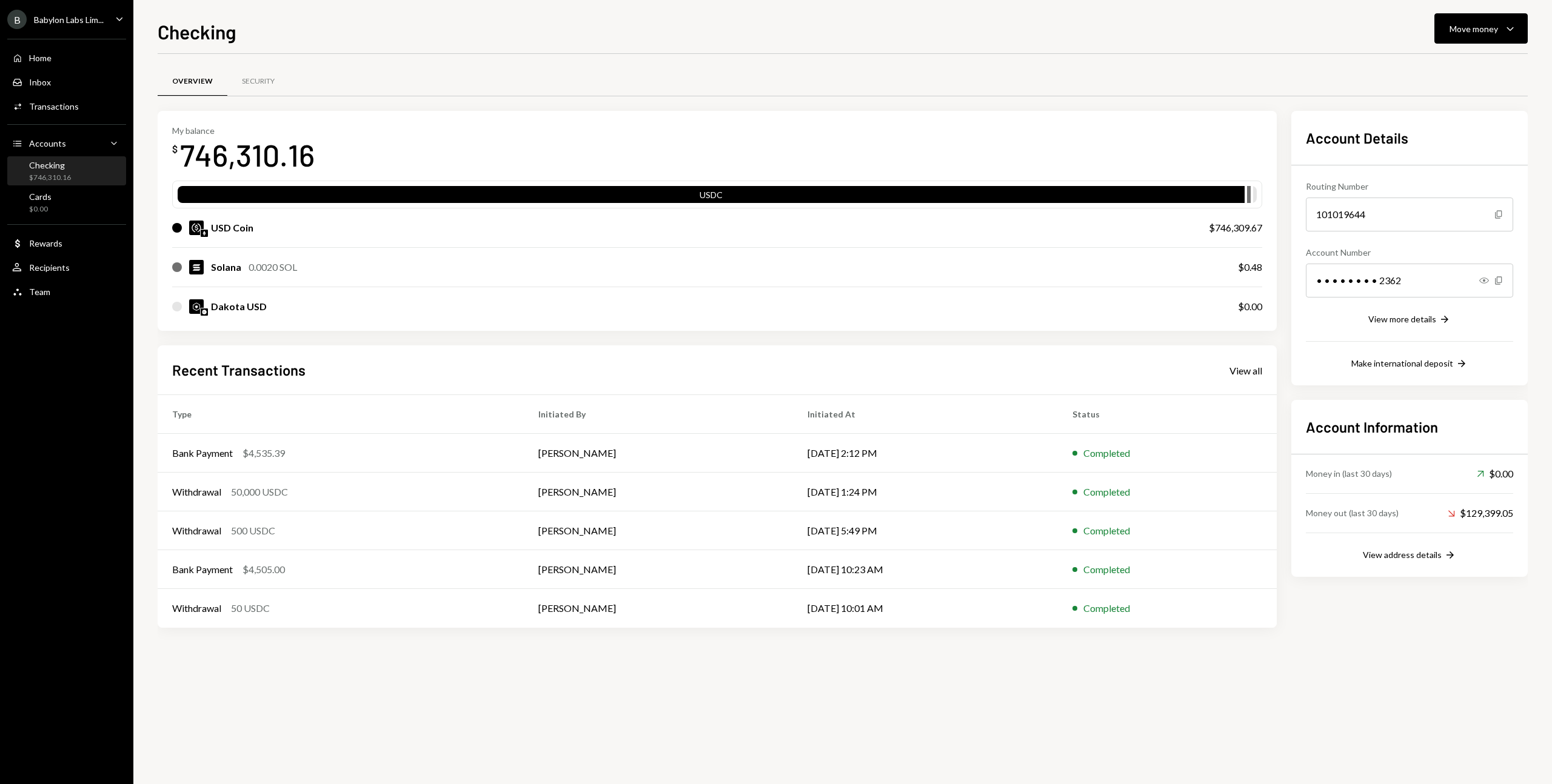
click at [1446, 565] on div "Account Information Money in (last 30 days) Up Right Arrow $0.00 Money out (las…" at bounding box center [1409, 489] width 237 height 177
click at [1433, 561] on button "View address details Right Arrow" at bounding box center [1409, 556] width 93 height 13
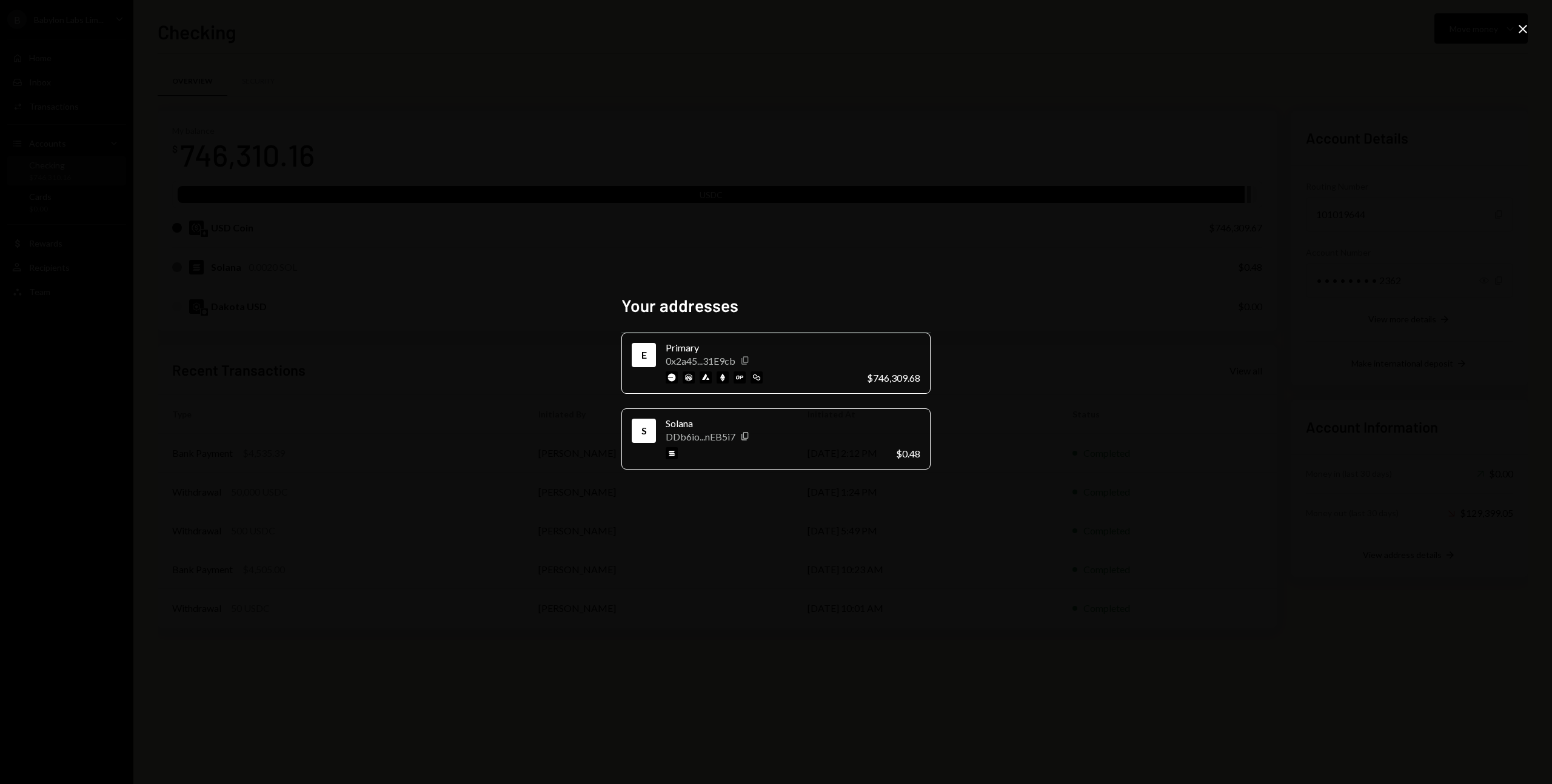
click at [750, 360] on icon "Copy" at bounding box center [745, 360] width 9 height 9
click at [873, 381] on div "$746,309.68" at bounding box center [894, 377] width 54 height 11
click at [735, 357] on div "0x2a45...31E9cb" at bounding box center [700, 360] width 70 height 11
click at [700, 358] on div "0x2a45...31E9cb" at bounding box center [700, 360] width 70 height 11
click at [747, 438] on icon "button" at bounding box center [745, 437] width 7 height 8
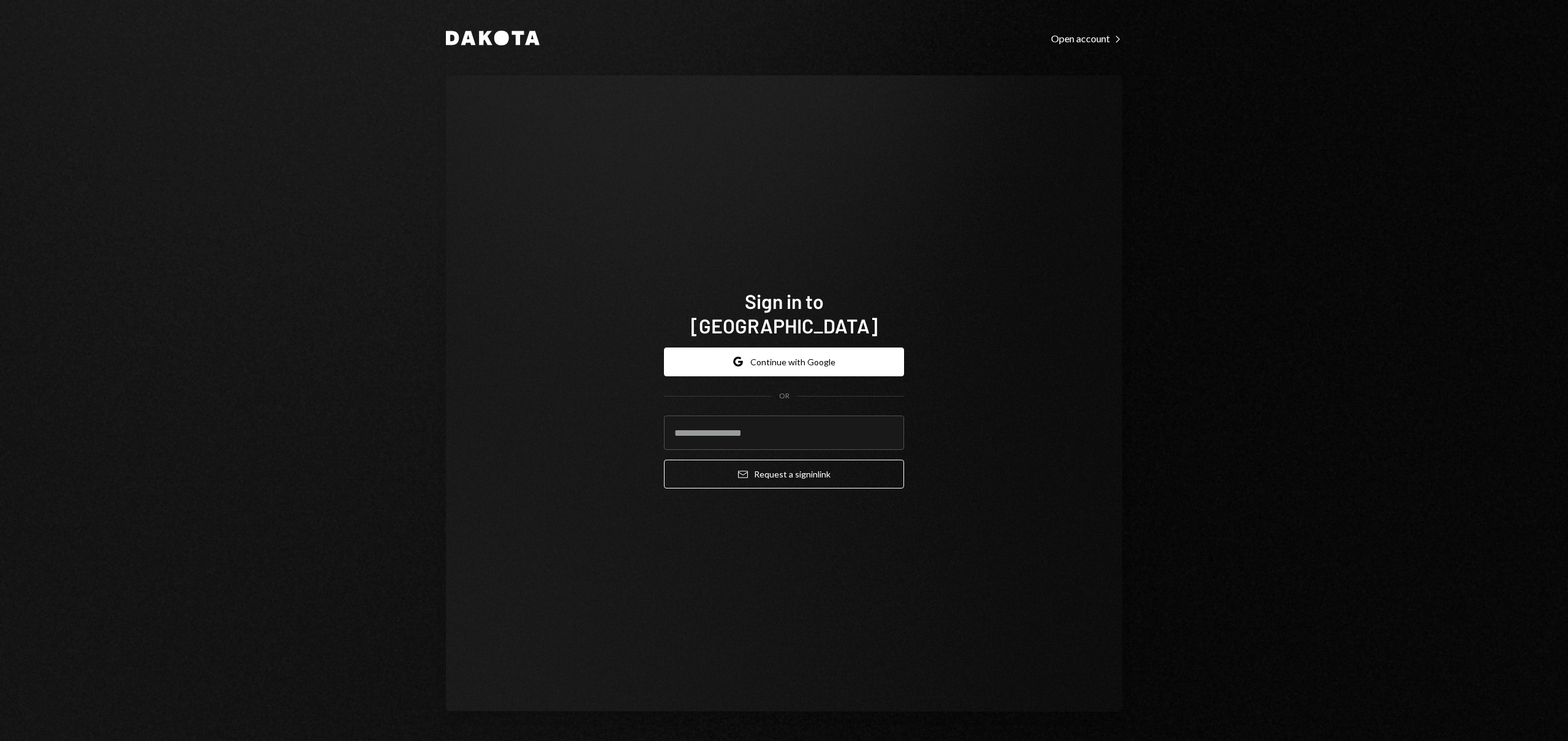
click at [778, 367] on form "Google Continue with Google OR Email Request a sign in link" at bounding box center [784, 418] width 240 height 141
click at [777, 360] on button "Google Continue with Google" at bounding box center [784, 361] width 240 height 29
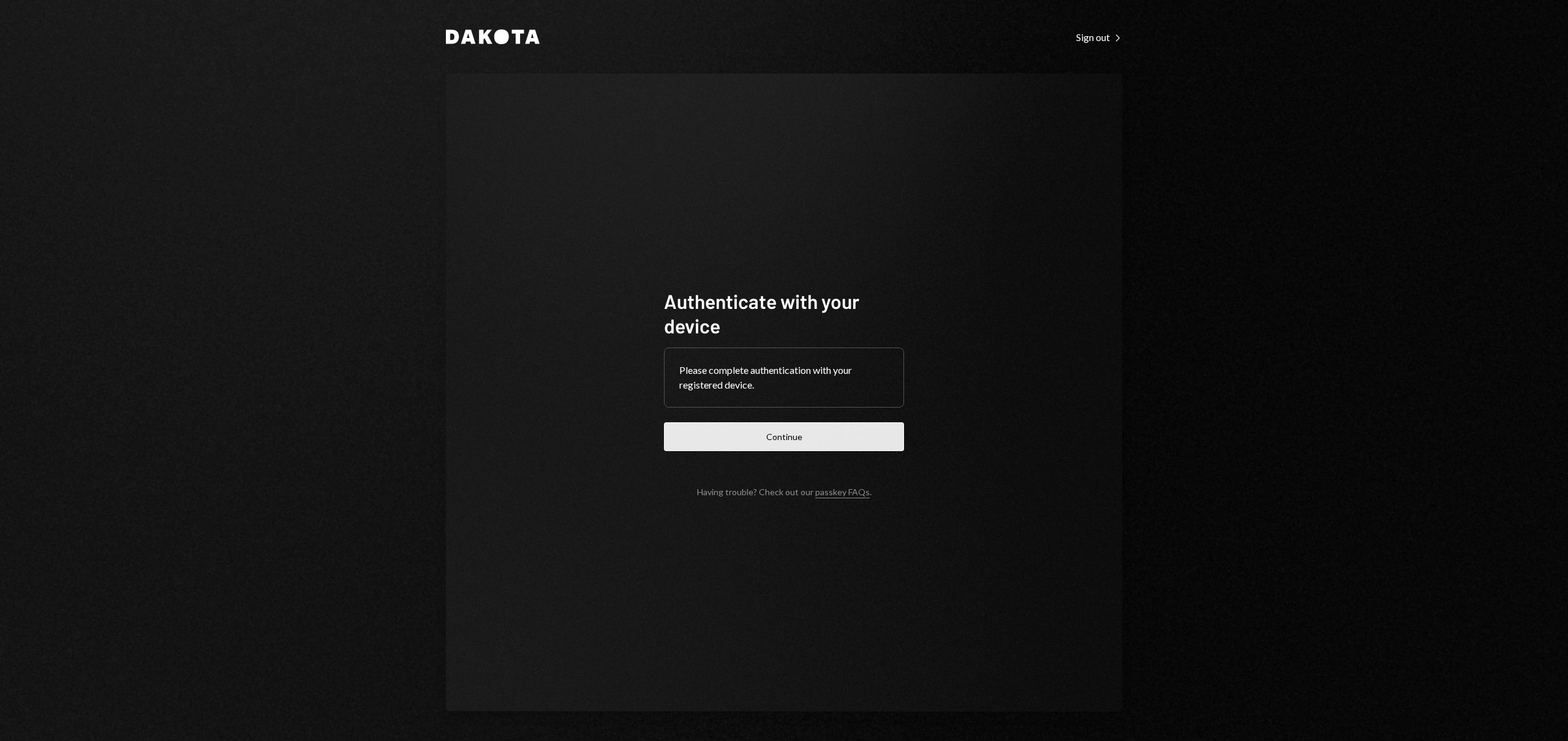
click at [729, 437] on button "Continue" at bounding box center [784, 437] width 240 height 29
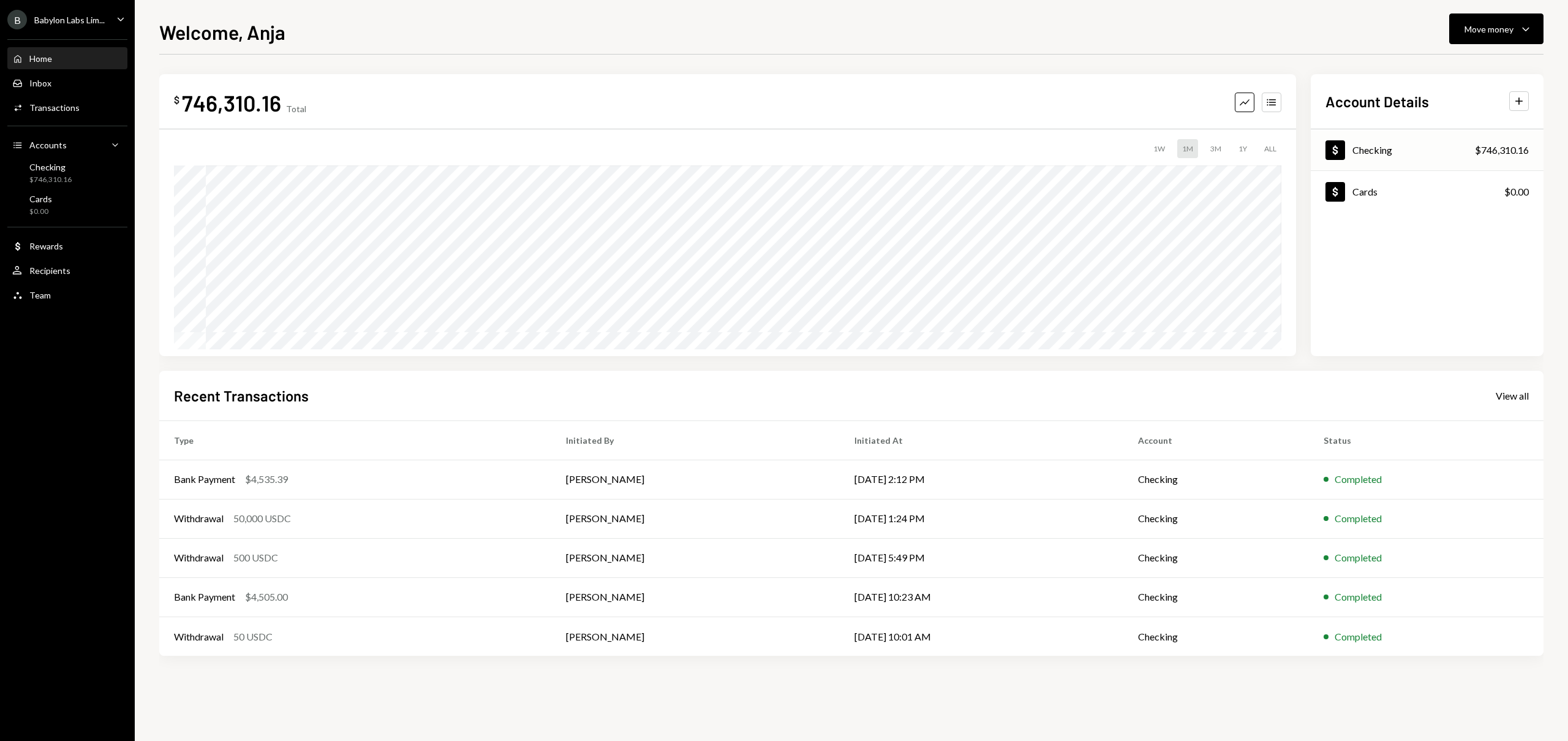
click at [1354, 141] on div "Dollar Checking" at bounding box center [1359, 150] width 67 height 20
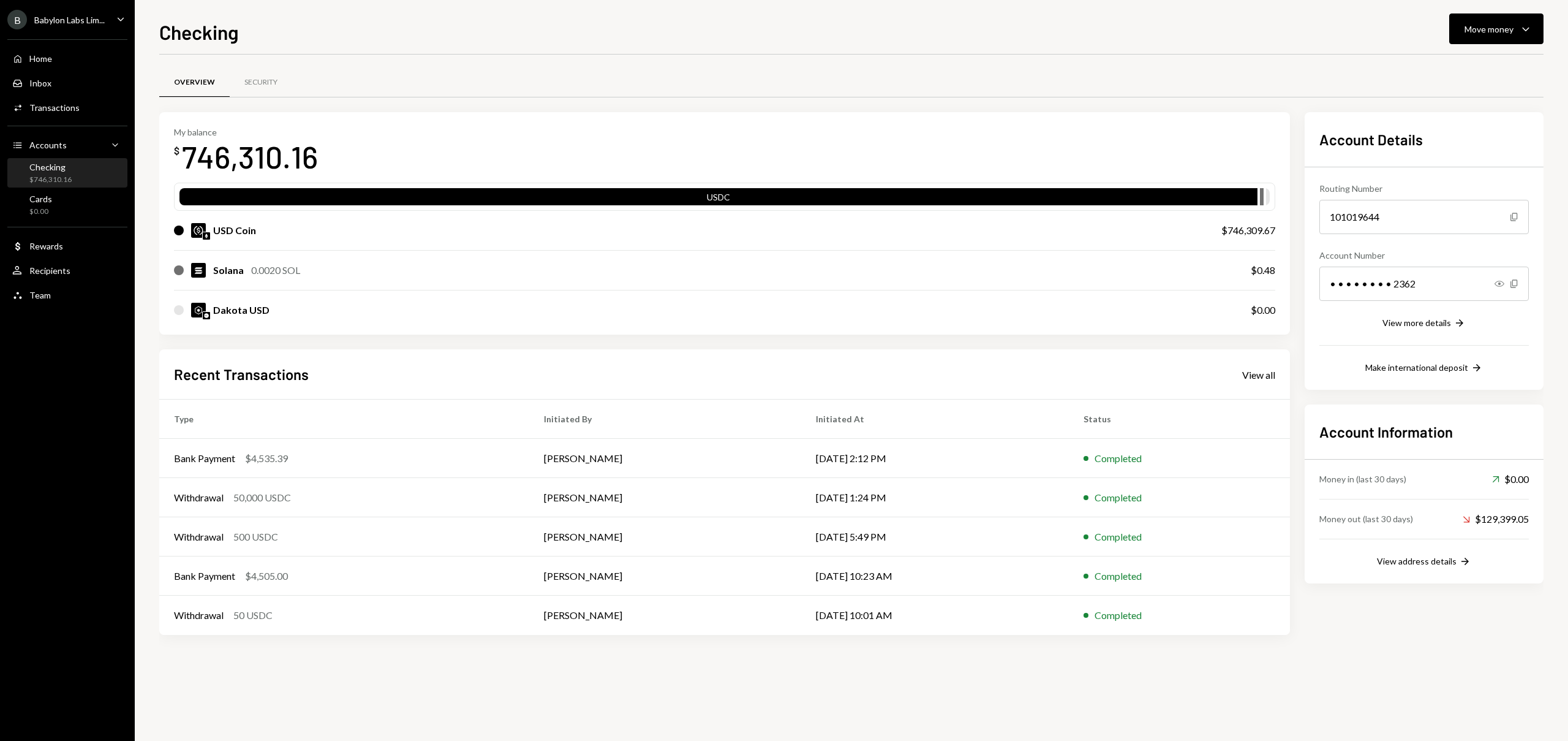
click at [266, 274] on div "0.0020 SOL" at bounding box center [275, 270] width 49 height 14
click at [221, 268] on div "Solana" at bounding box center [229, 270] width 31 height 14
click at [1243, 269] on div "Solana 0.0020 SOL $0.48" at bounding box center [724, 270] width 1102 height 39
click at [1256, 273] on div "$0.48" at bounding box center [1264, 270] width 25 height 14
click at [246, 315] on div "Dakota USD" at bounding box center [241, 309] width 56 height 14
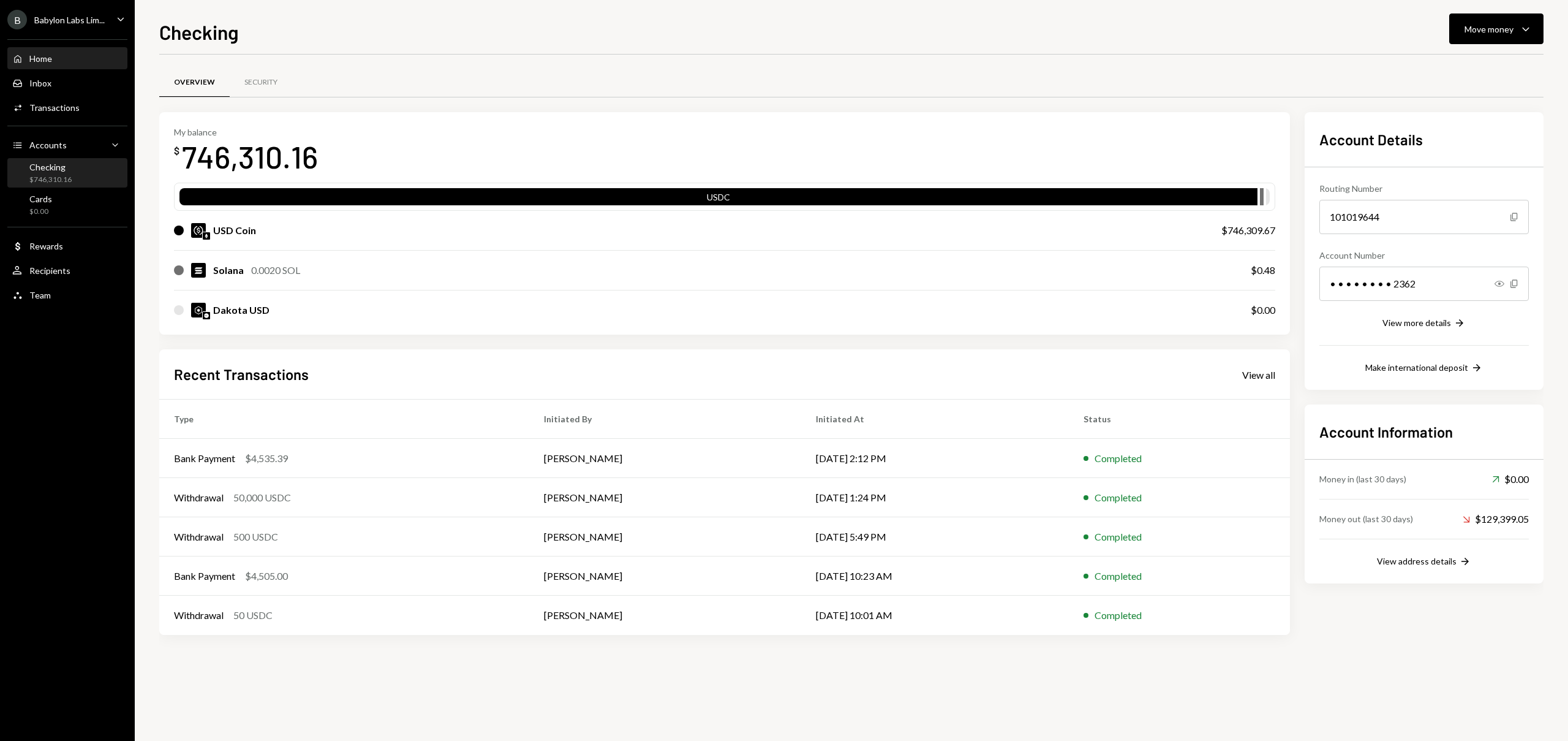
click at [42, 54] on div "Home" at bounding box center [41, 58] width 23 height 10
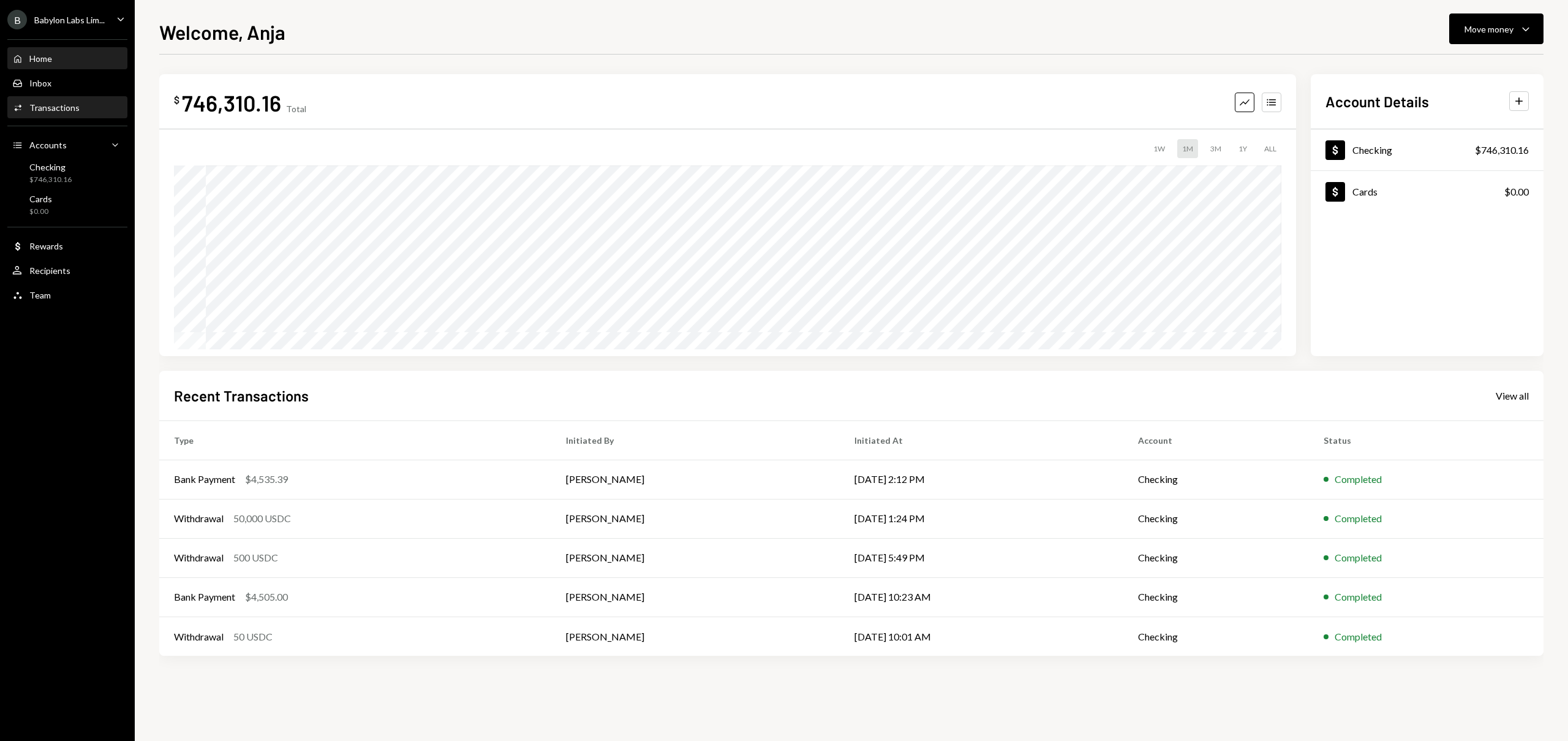
click at [77, 104] on div "Activities Transactions" at bounding box center [68, 108] width 111 height 11
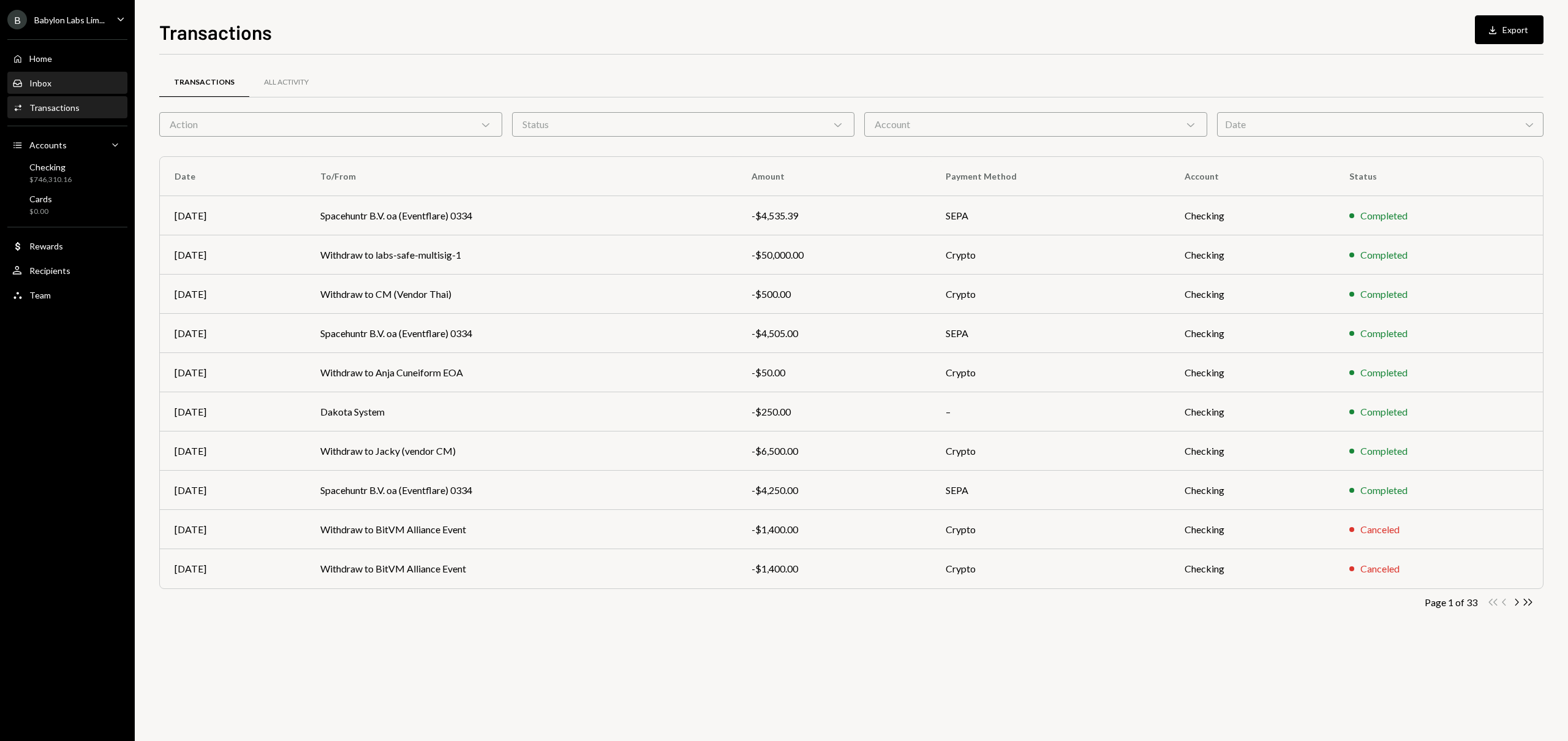
click at [93, 86] on div "Inbox Inbox" at bounding box center [68, 84] width 111 height 11
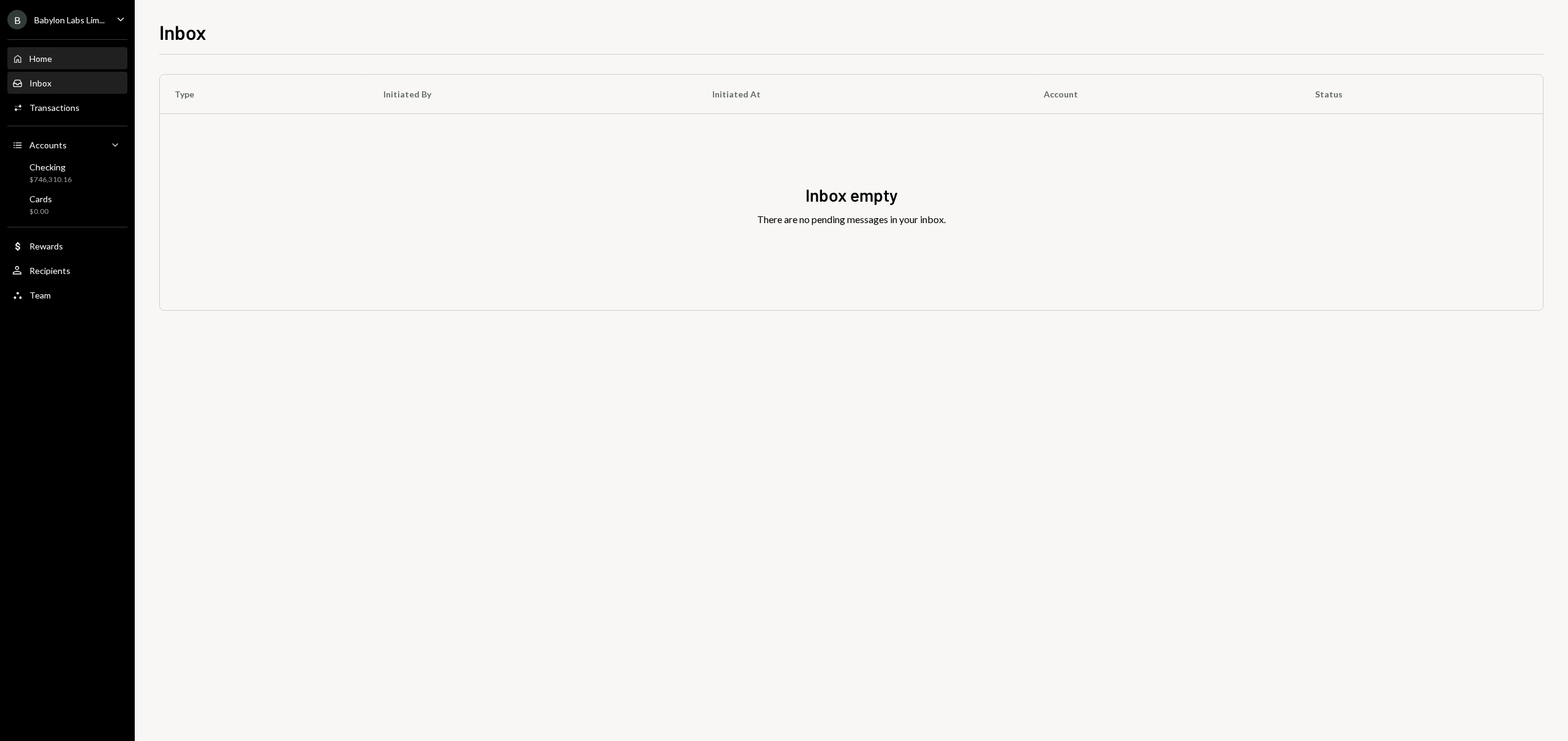
click at [60, 64] on div "Home Home" at bounding box center [68, 59] width 111 height 11
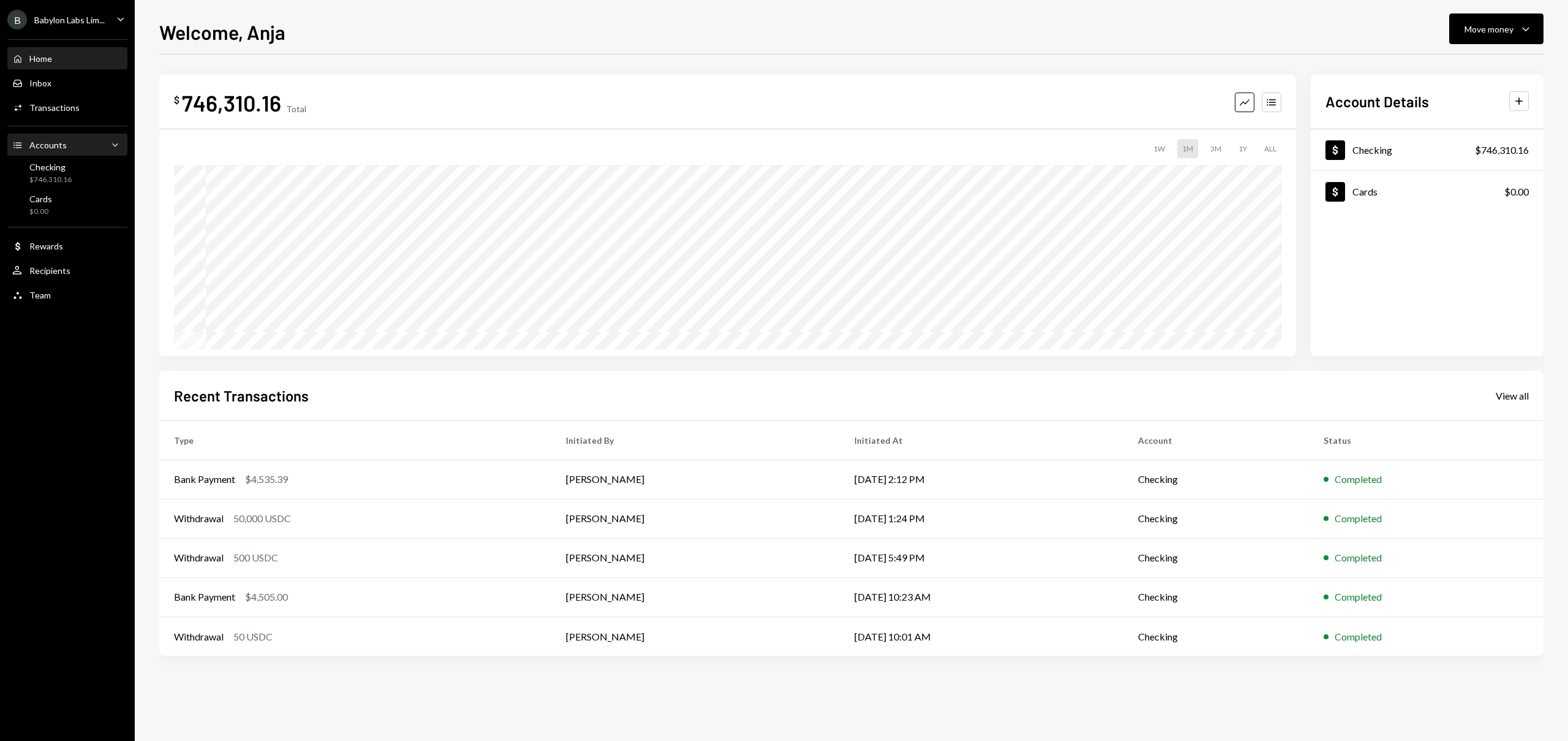
click at [61, 145] on div "Accounts" at bounding box center [48, 144] width 37 height 10
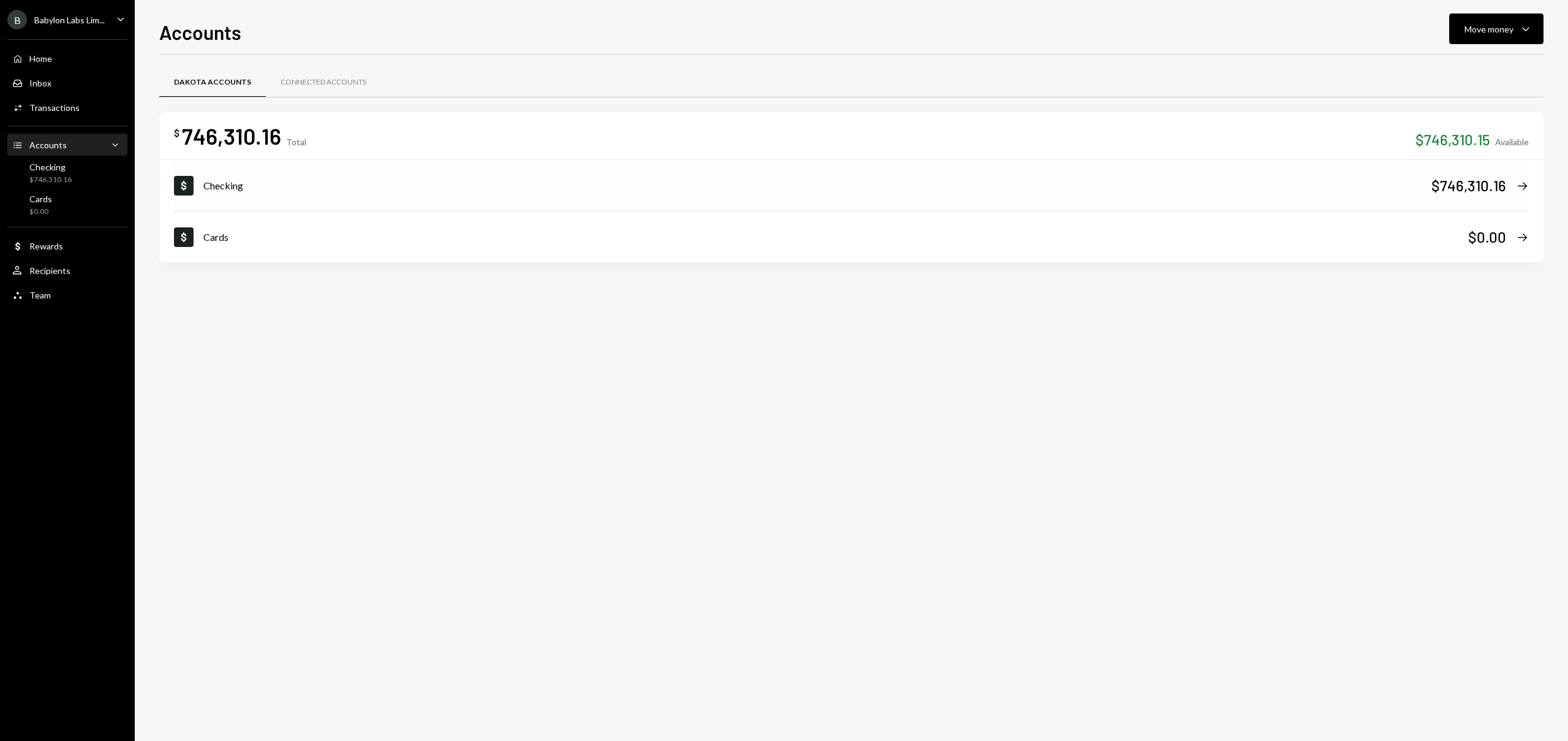
click at [1455, 186] on div "$746,310.16" at bounding box center [1469, 185] width 74 height 20
